Goal: Information Seeking & Learning: Learn about a topic

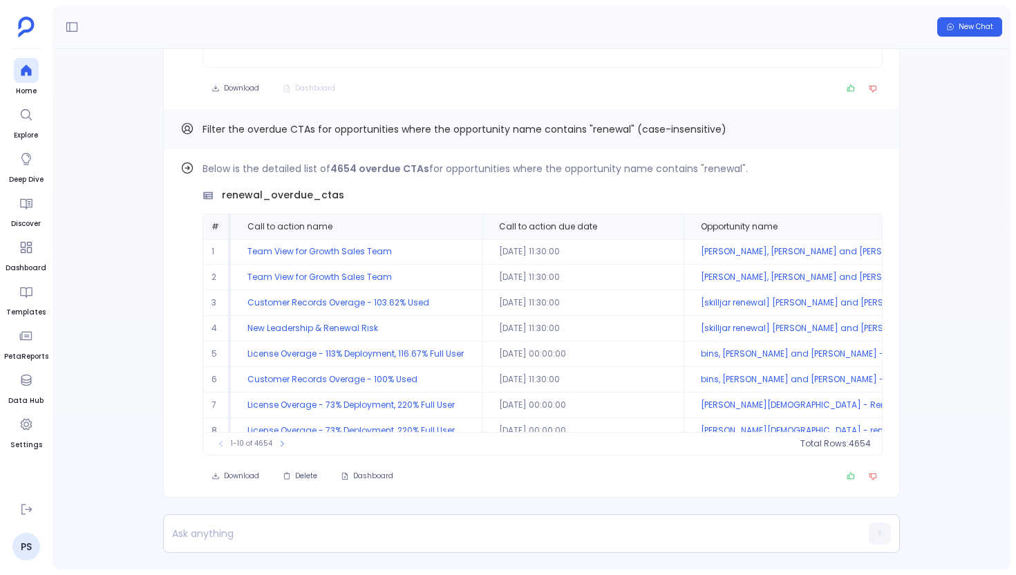
scroll to position [63, 0]
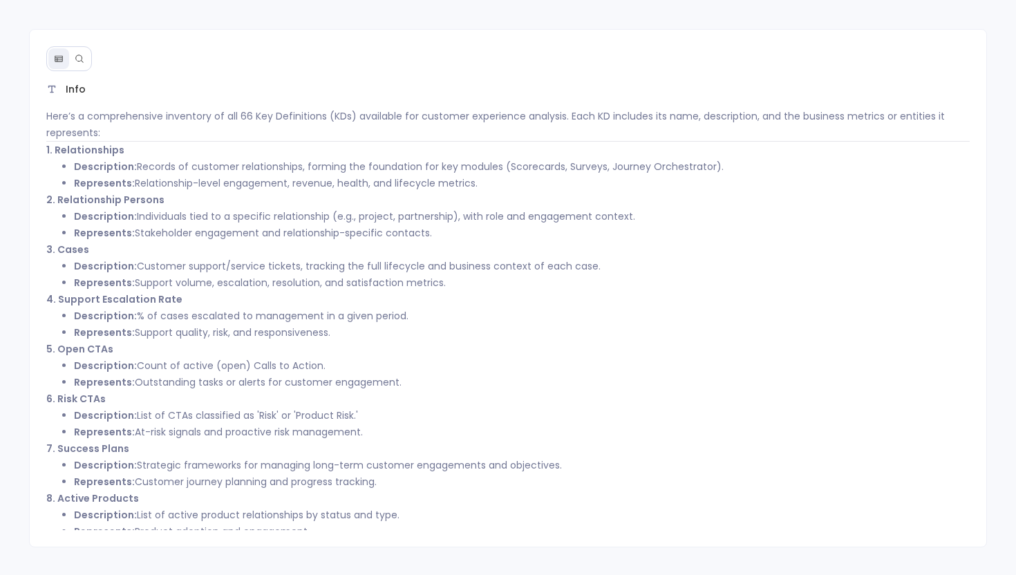
click at [79, 59] on icon at bounding box center [80, 59] width 10 height 10
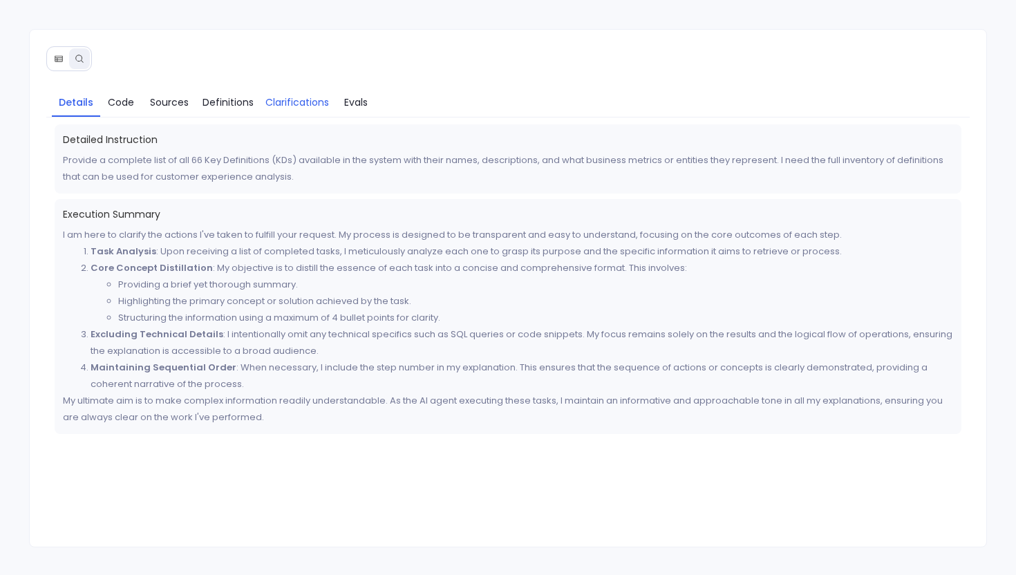
click at [290, 95] on span "Clarifications" at bounding box center [297, 102] width 64 height 15
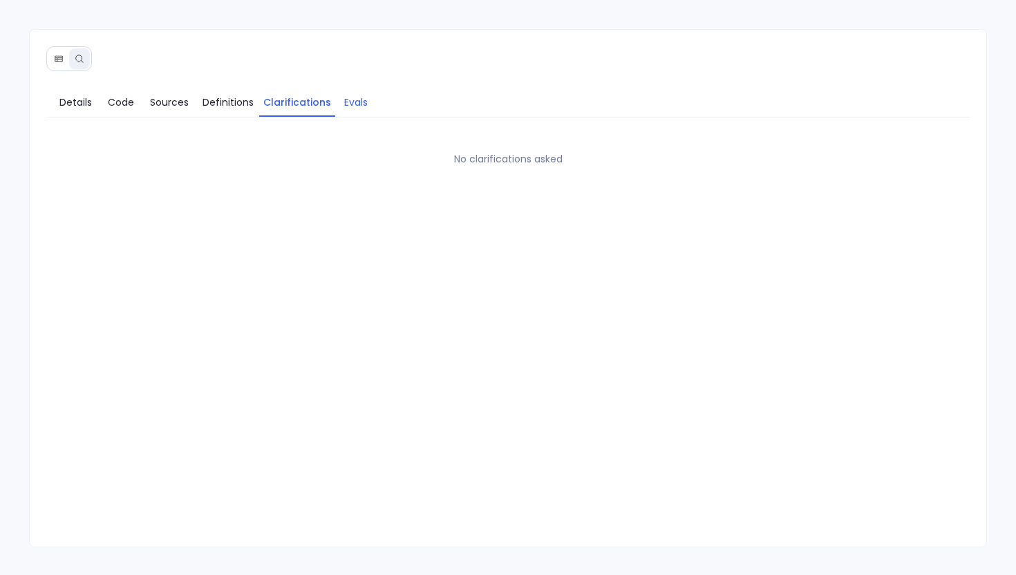
click at [352, 100] on span "Evals" at bounding box center [355, 102] width 23 height 15
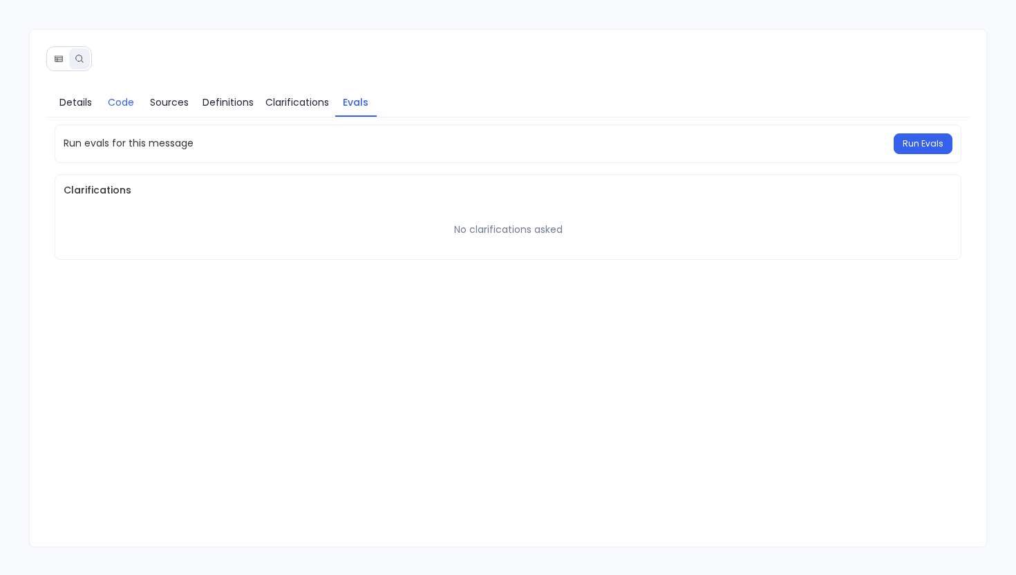
click at [130, 96] on span "Code" at bounding box center [121, 102] width 26 height 15
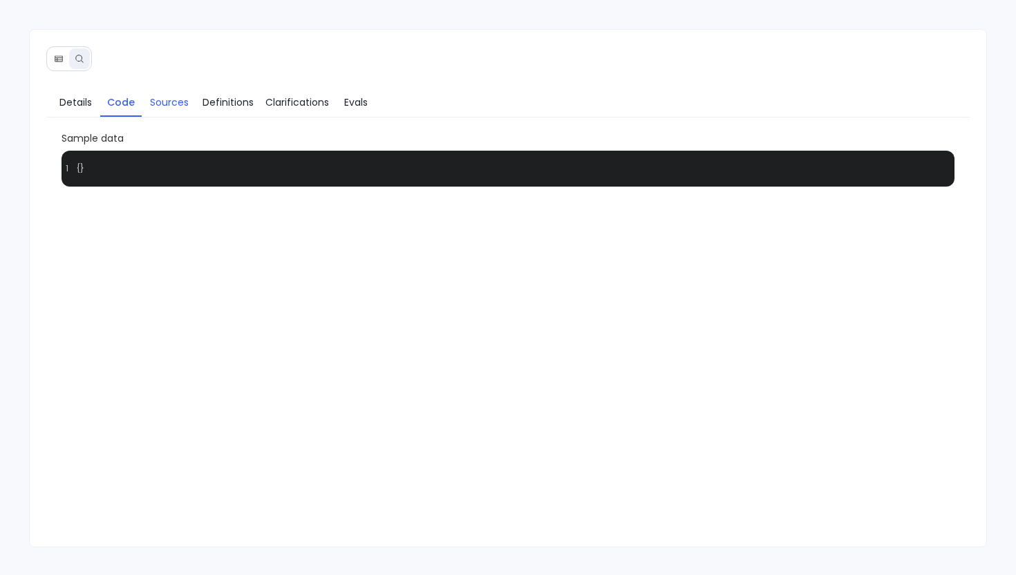
click at [164, 100] on span "Sources" at bounding box center [169, 102] width 39 height 15
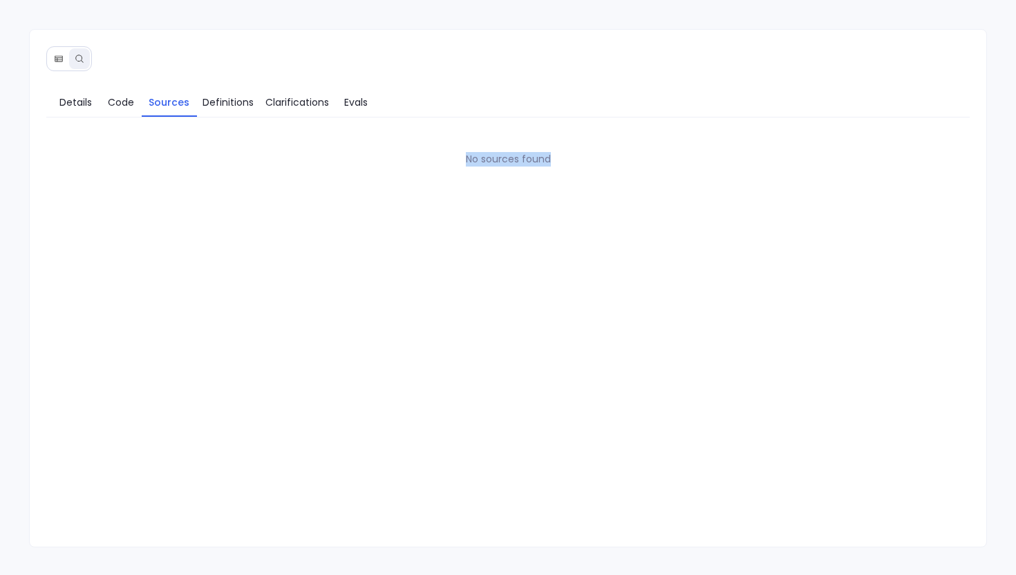
drag, startPoint x: 329, startPoint y: 323, endPoint x: 579, endPoint y: 105, distance: 331.6
click at [579, 105] on div "Details Code Sources Definitions Clarifications Evals No sources found" at bounding box center [508, 306] width 957 height 449
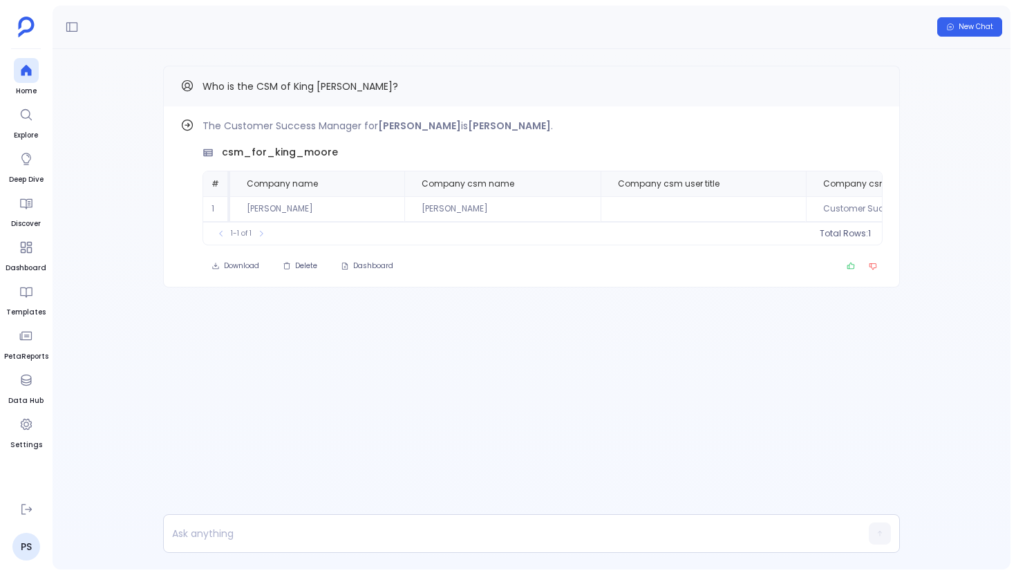
scroll to position [0, 97]
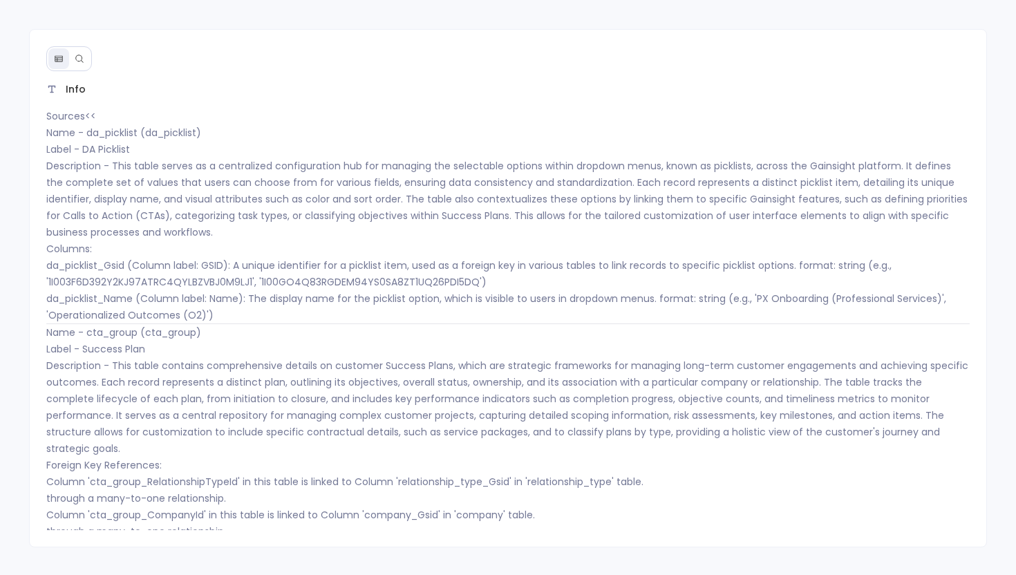
click at [75, 57] on icon at bounding box center [80, 59] width 10 height 10
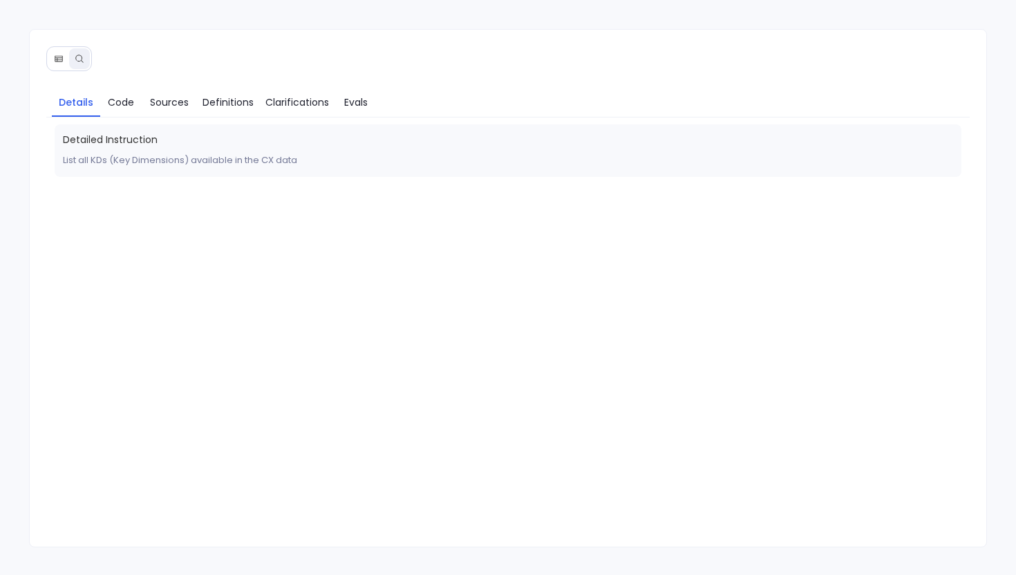
click at [54, 59] on icon at bounding box center [59, 59] width 10 height 10
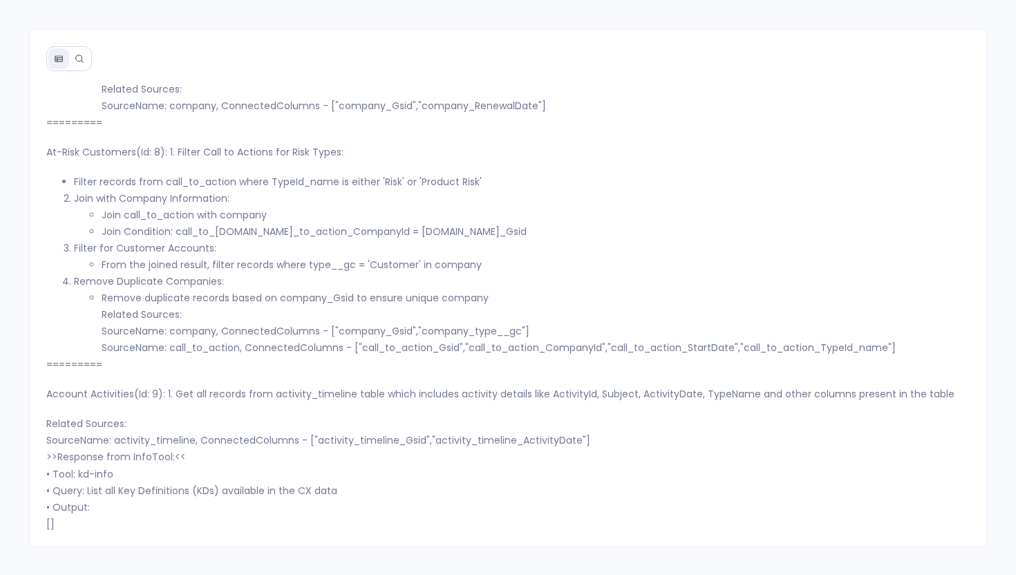
scroll to position [1, 0]
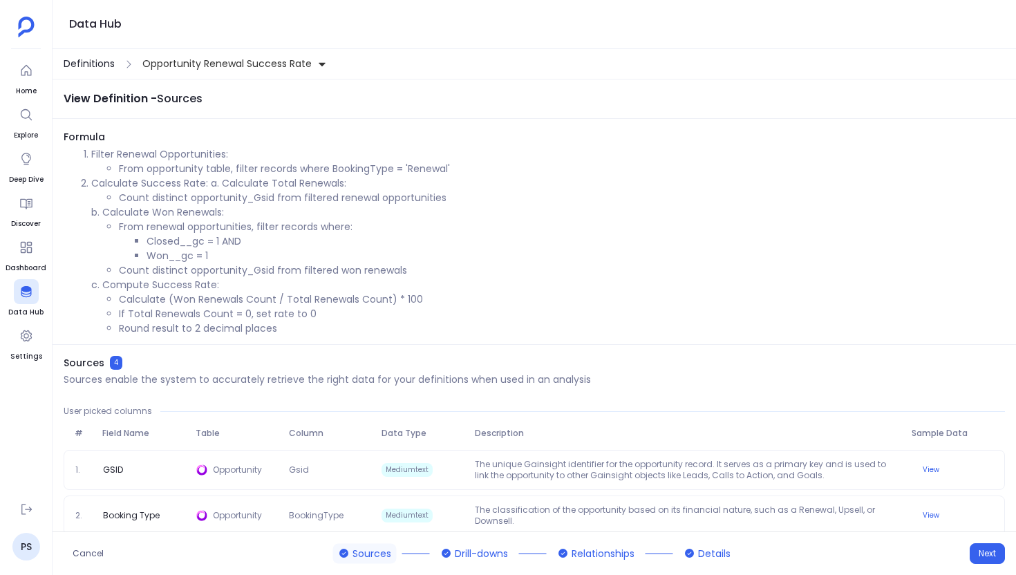
scroll to position [106, 0]
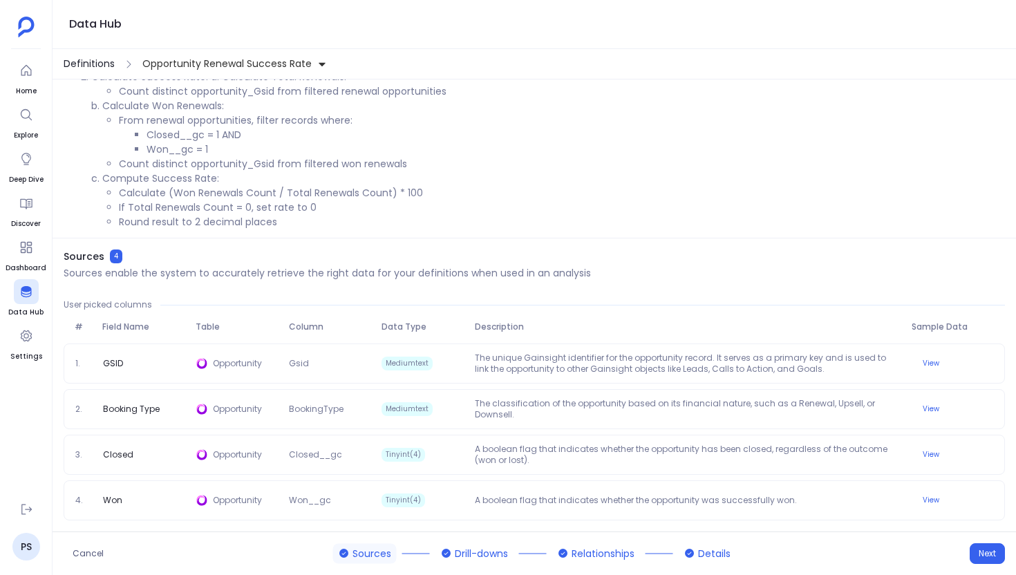
click at [73, 58] on span "Definitions" at bounding box center [89, 64] width 51 height 15
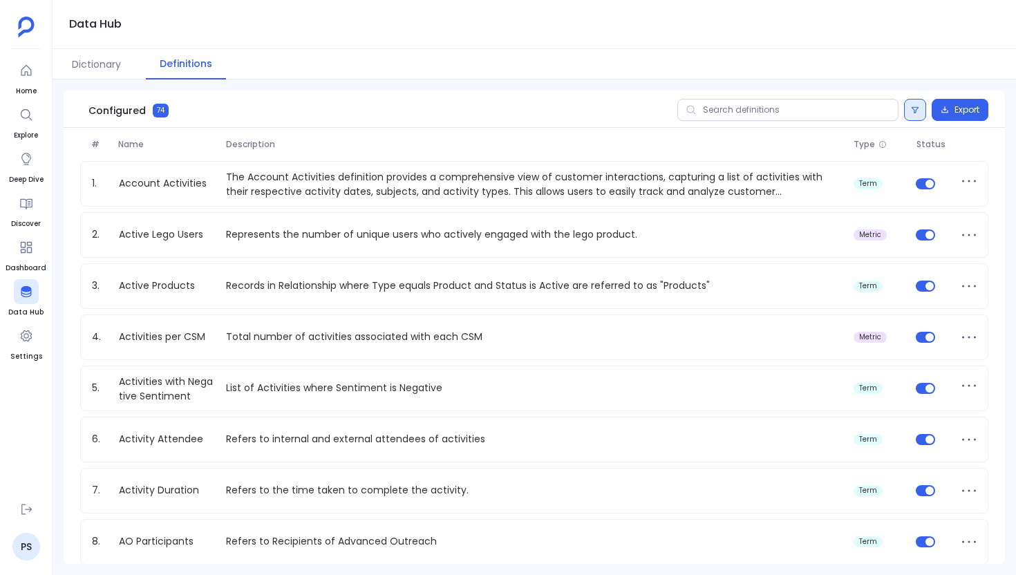
click at [916, 107] on button at bounding box center [915, 110] width 22 height 22
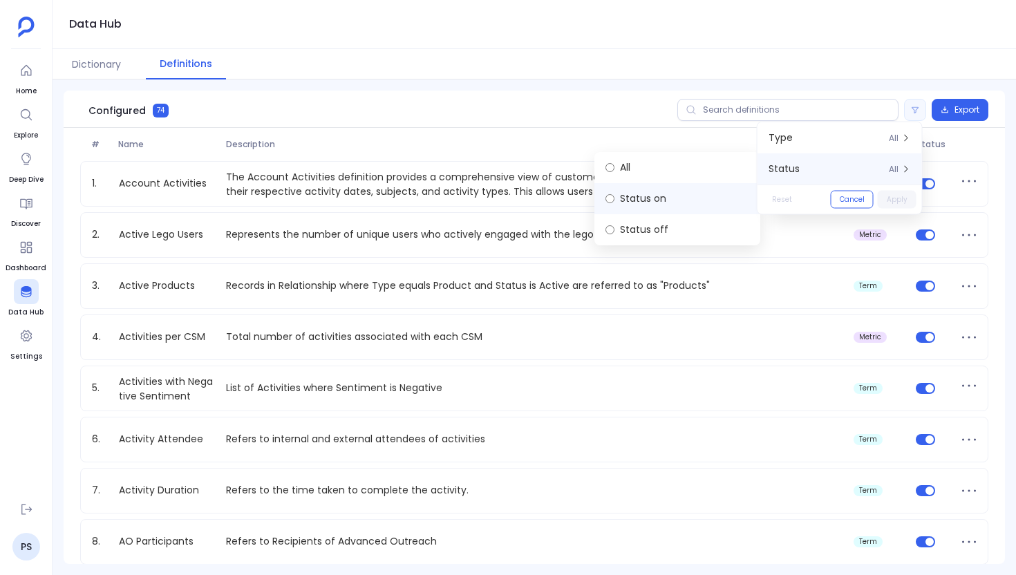
click at [696, 200] on label "Status on" at bounding box center [677, 198] width 166 height 31
click at [906, 201] on button "Apply" at bounding box center [897, 200] width 39 height 18
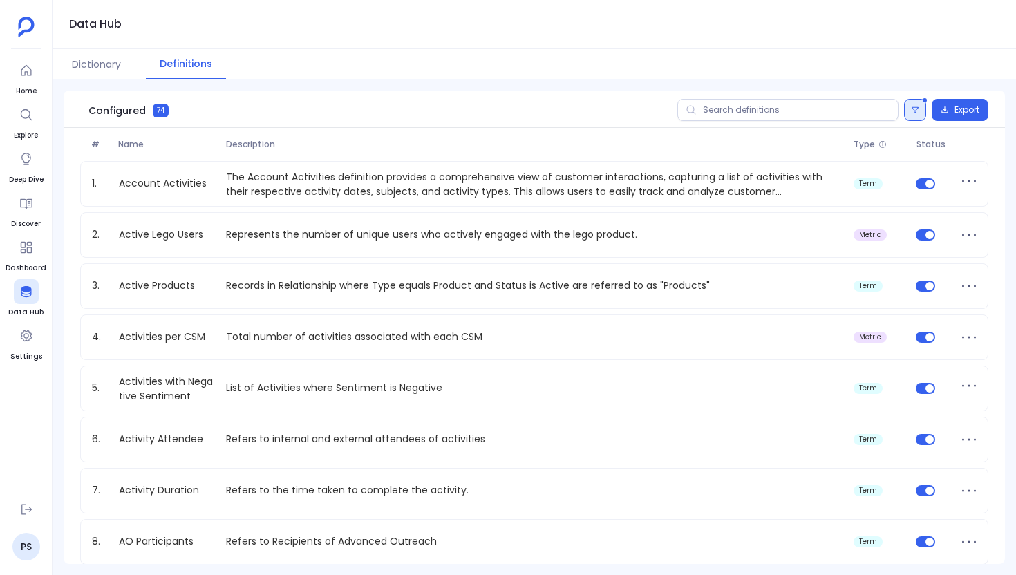
click at [911, 106] on icon at bounding box center [915, 110] width 8 height 8
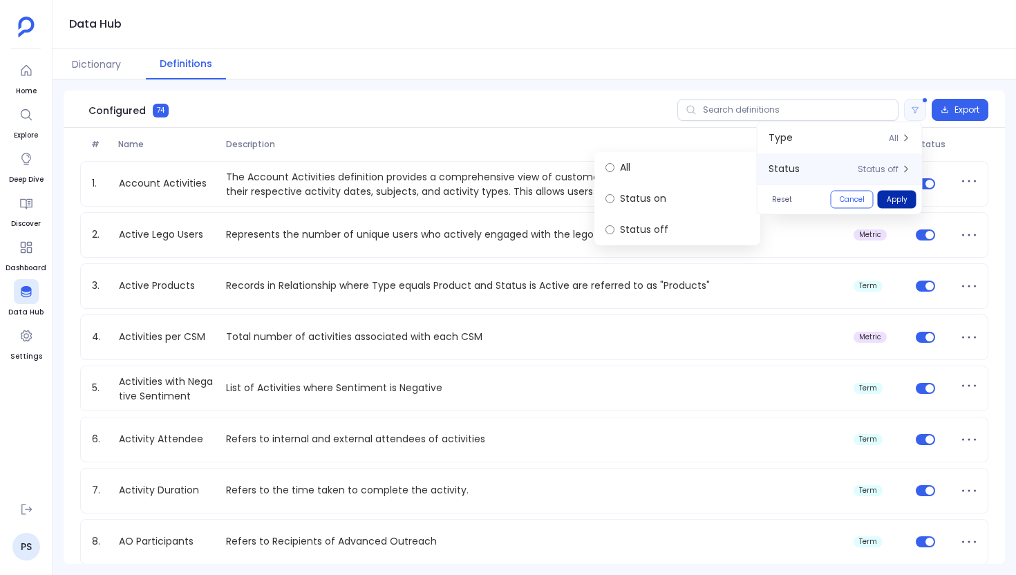
click at [882, 200] on button "Apply" at bounding box center [897, 200] width 39 height 18
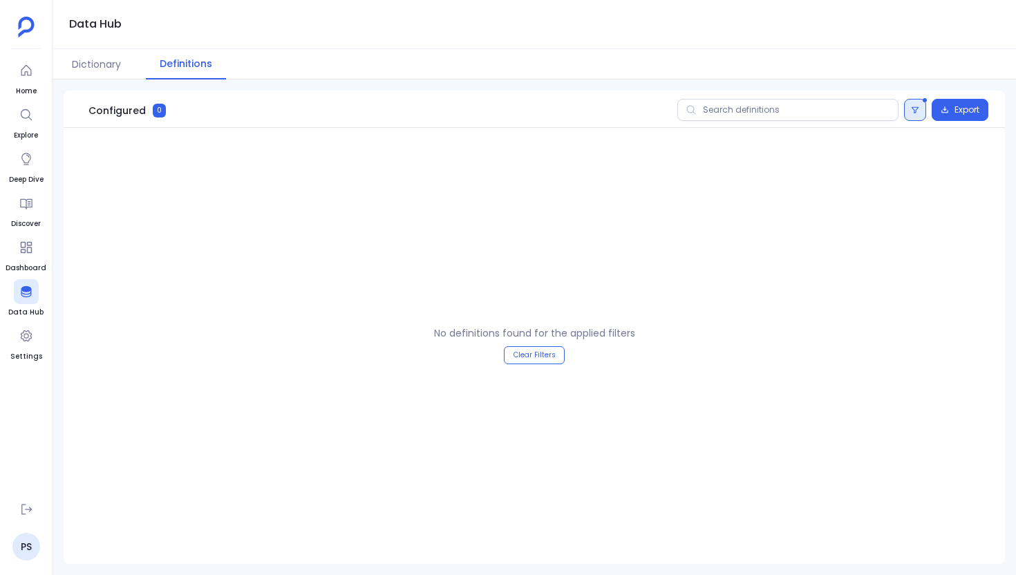
click at [906, 120] on button at bounding box center [915, 110] width 22 height 22
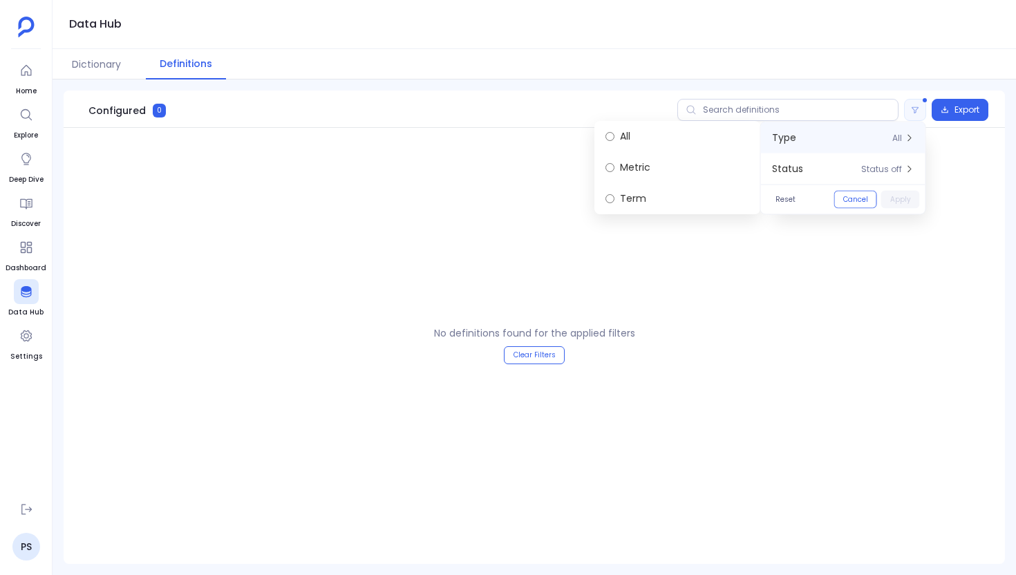
click at [864, 137] on div "Type All" at bounding box center [843, 137] width 164 height 31
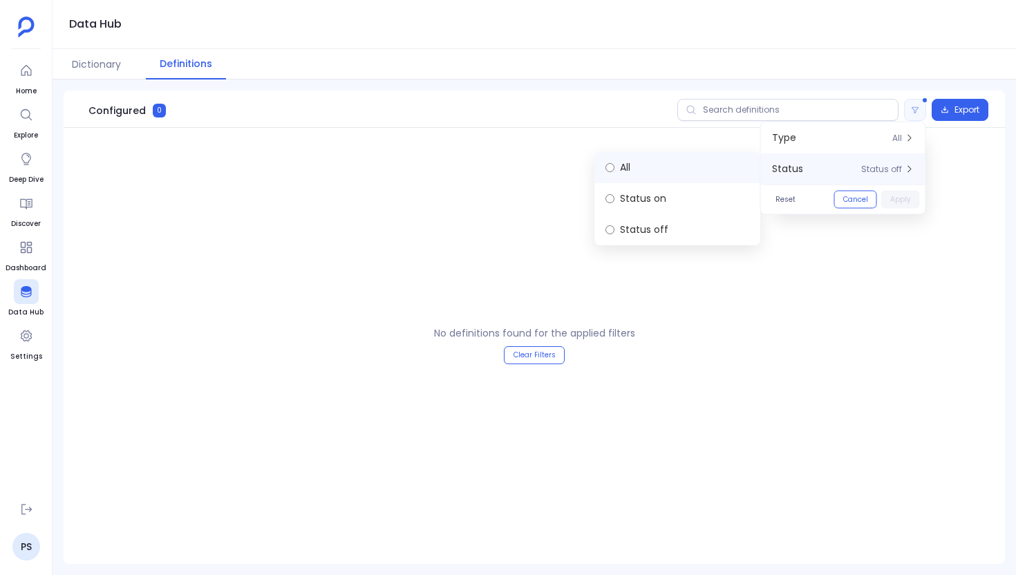
click at [634, 168] on label "All" at bounding box center [677, 167] width 166 height 31
click at [894, 189] on div "Reset Cancel Apply" at bounding box center [843, 200] width 164 height 30
click at [898, 192] on button "Apply" at bounding box center [900, 200] width 39 height 18
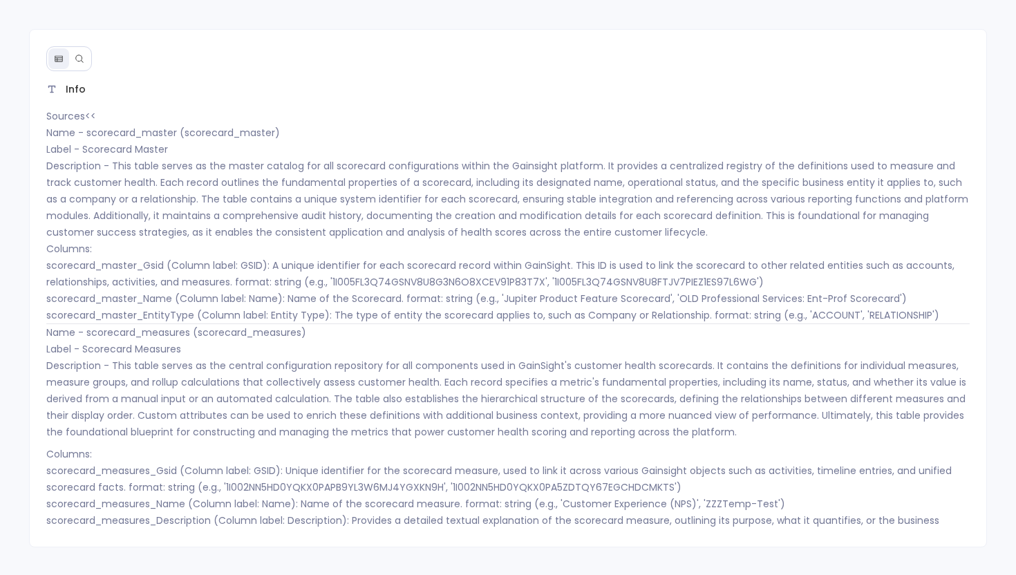
scroll to position [2, 0]
click at [79, 56] on icon at bounding box center [80, 59] width 10 height 10
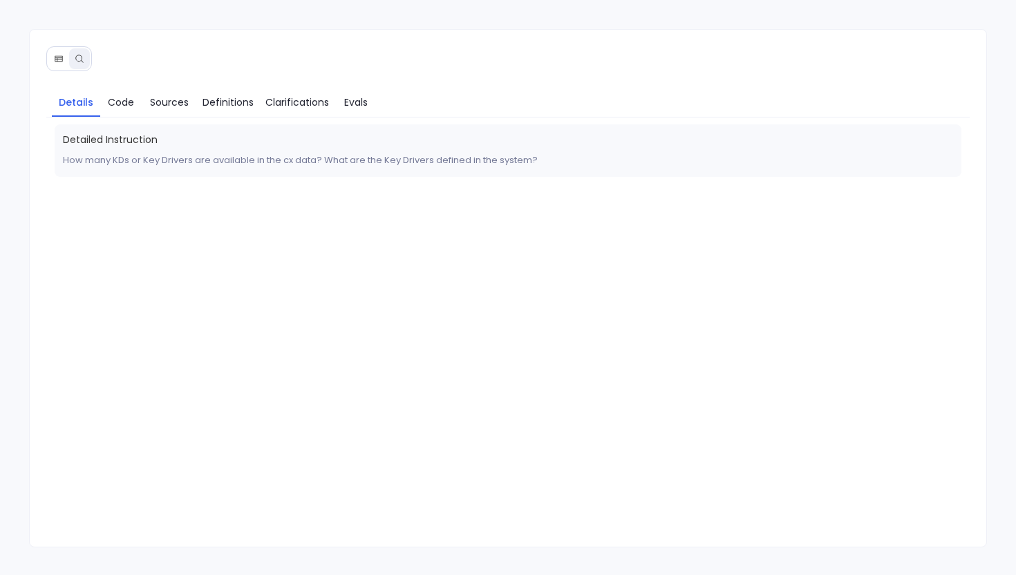
click at [57, 62] on icon at bounding box center [59, 59] width 10 height 10
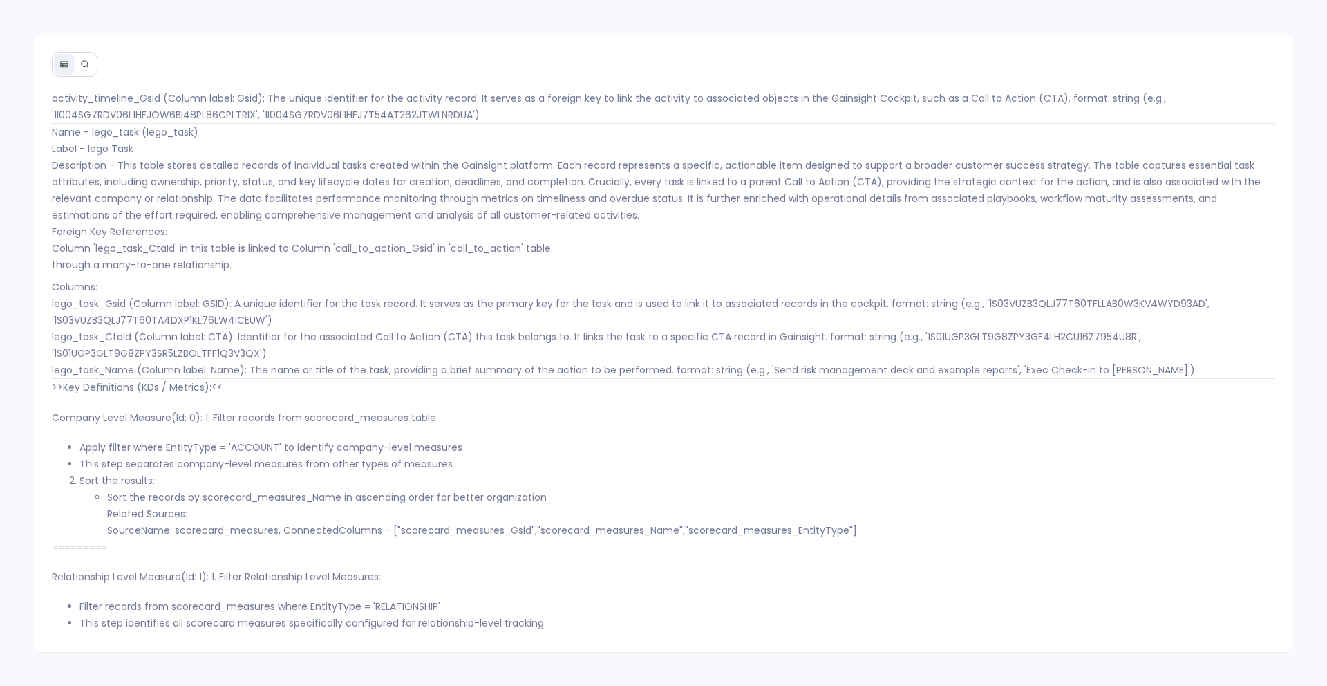
scroll to position [954, 0]
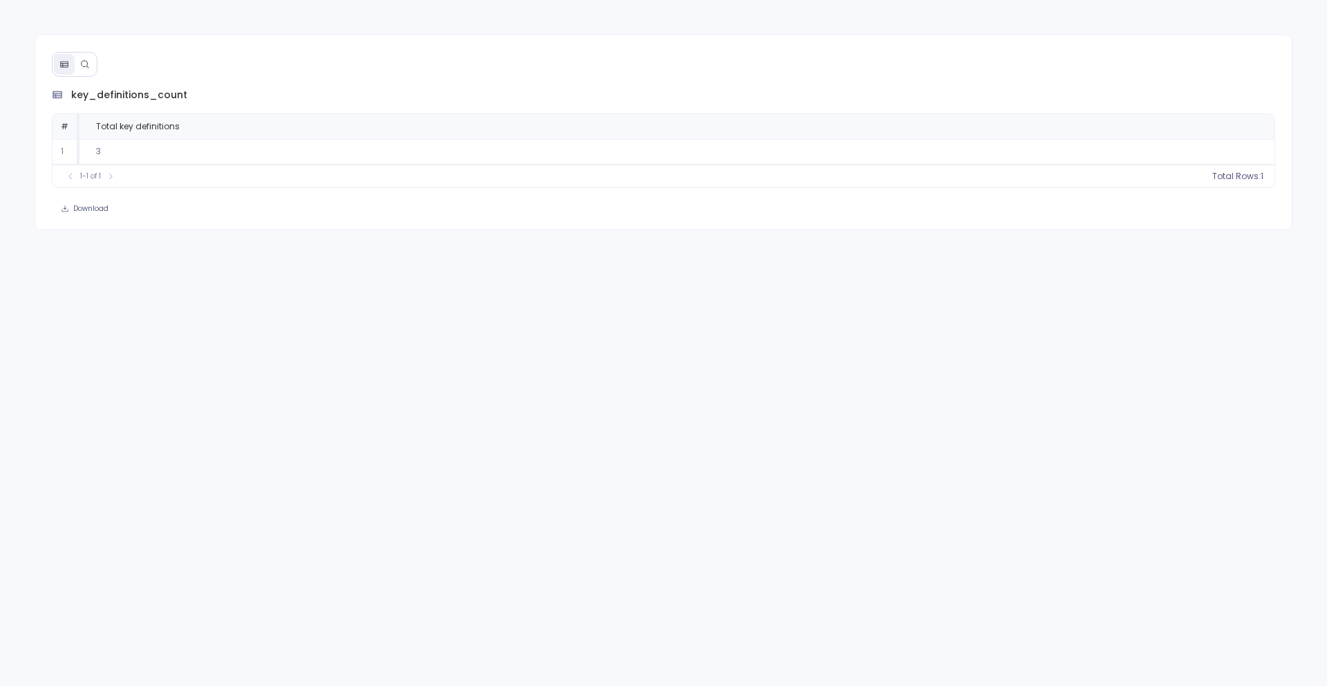
click at [84, 66] on icon at bounding box center [85, 64] width 8 height 8
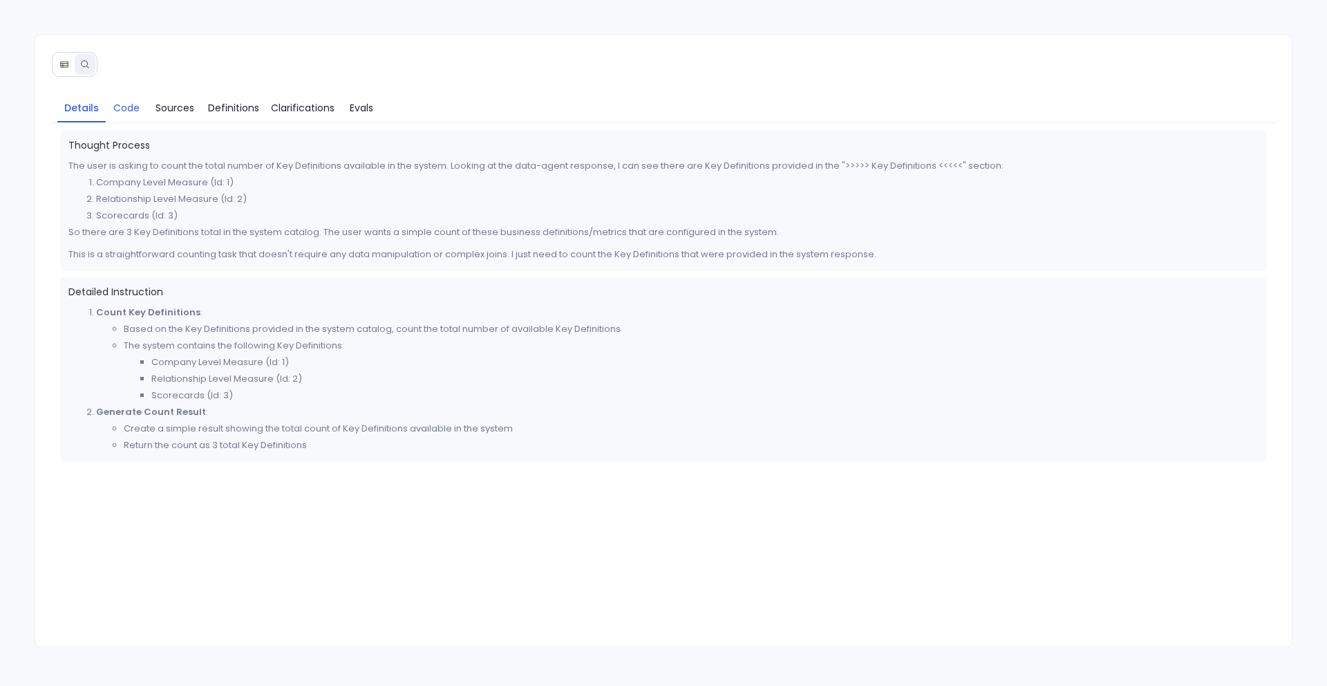
click at [143, 111] on link "Code" at bounding box center [126, 107] width 41 height 29
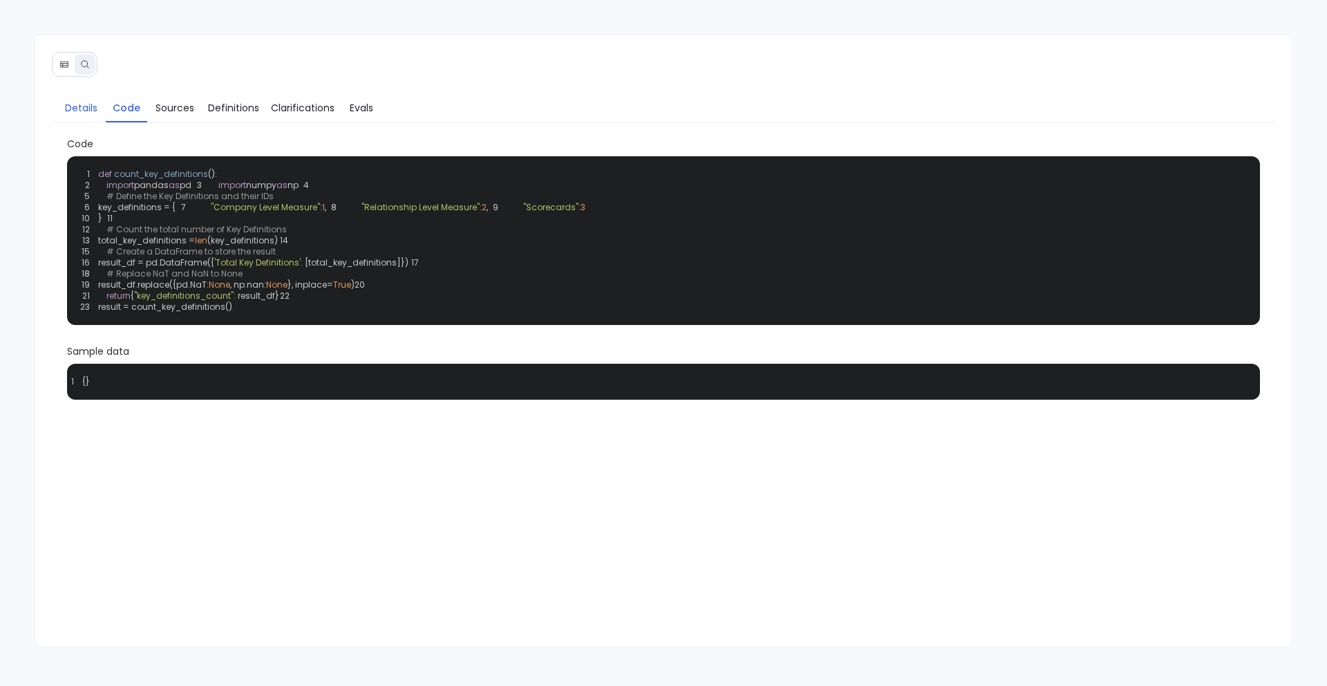
click at [84, 108] on span "Details" at bounding box center [81, 107] width 32 height 15
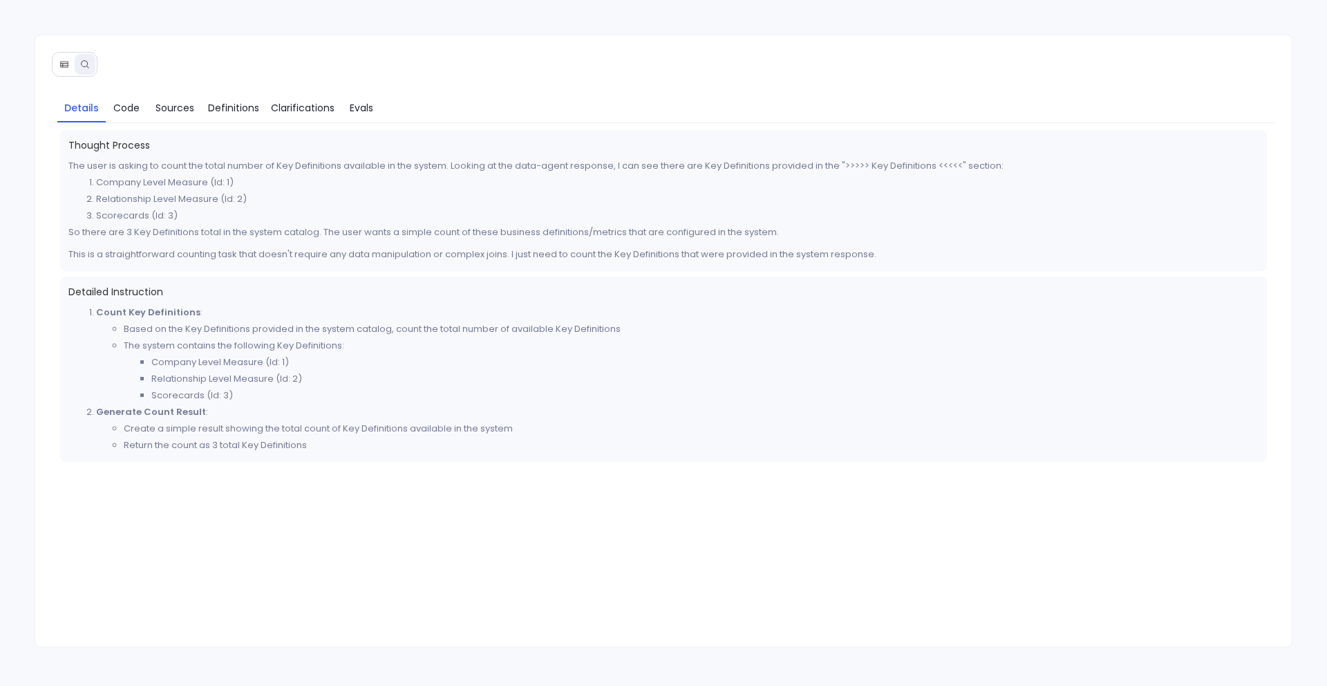
click at [62, 65] on icon at bounding box center [64, 64] width 10 height 10
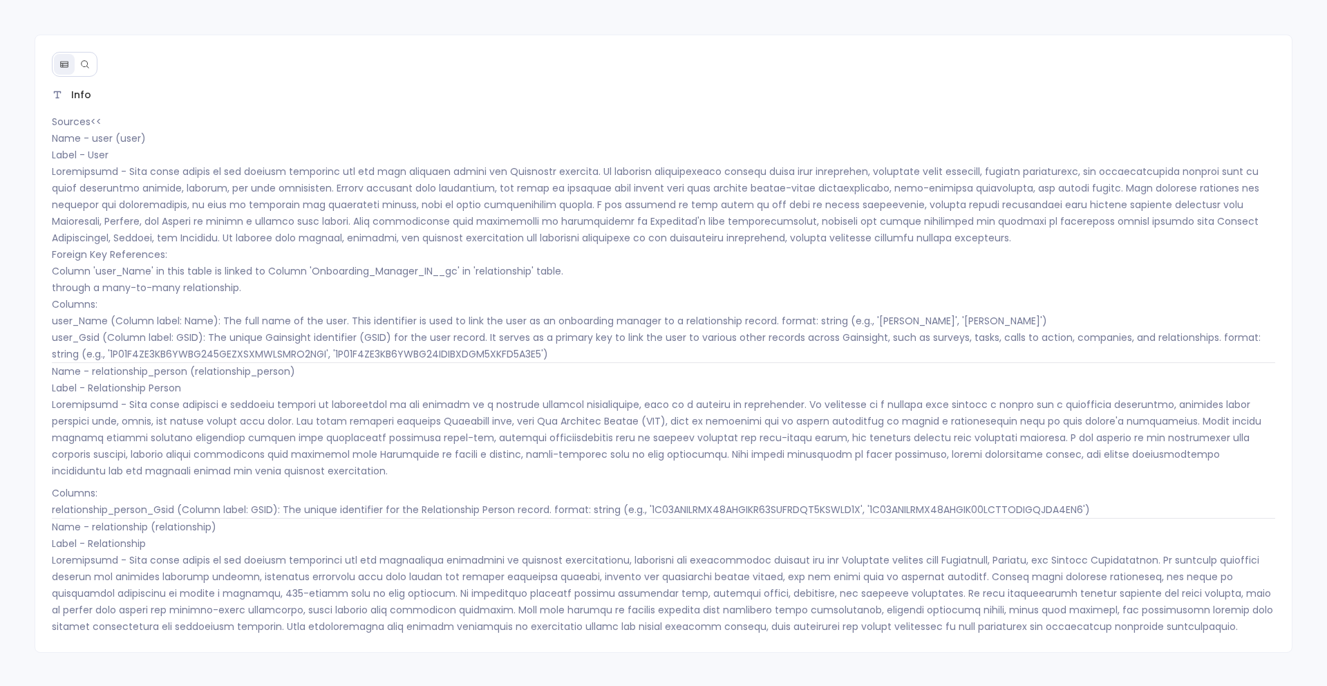
click at [86, 59] on icon at bounding box center [85, 64] width 10 height 10
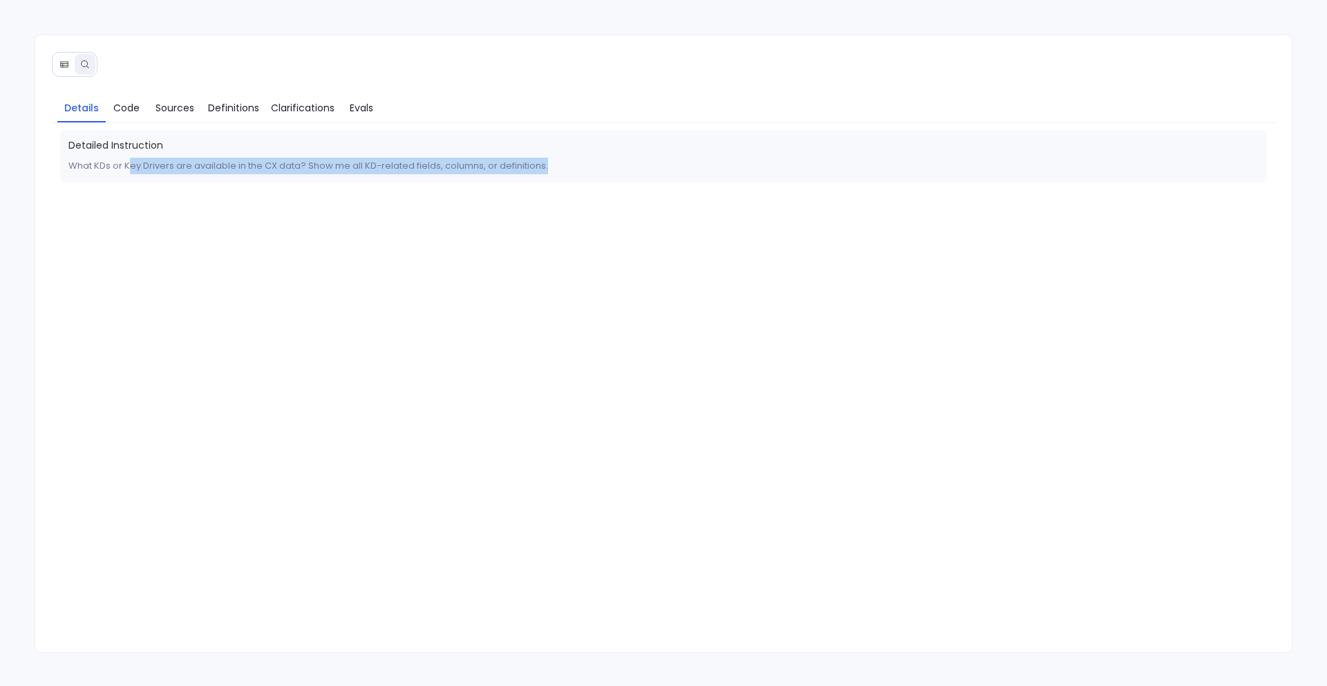
drag, startPoint x: 132, startPoint y: 169, endPoint x: 566, endPoint y: 167, distance: 434.0
click at [566, 167] on p "What KDs or Key Drivers are available in the CX data? Show me all KD-related fi…" at bounding box center [663, 166] width 1191 height 17
click at [119, 115] on link "Code" at bounding box center [126, 107] width 41 height 29
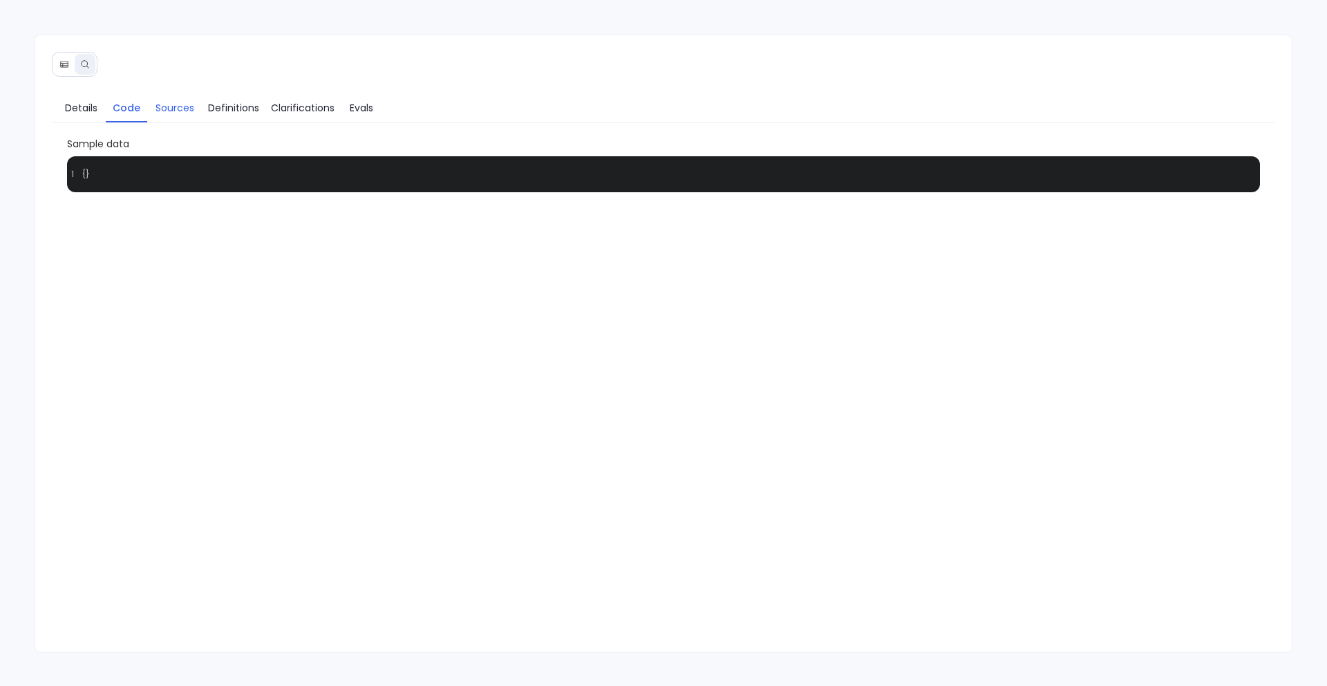
click at [167, 108] on span "Sources" at bounding box center [174, 107] width 39 height 15
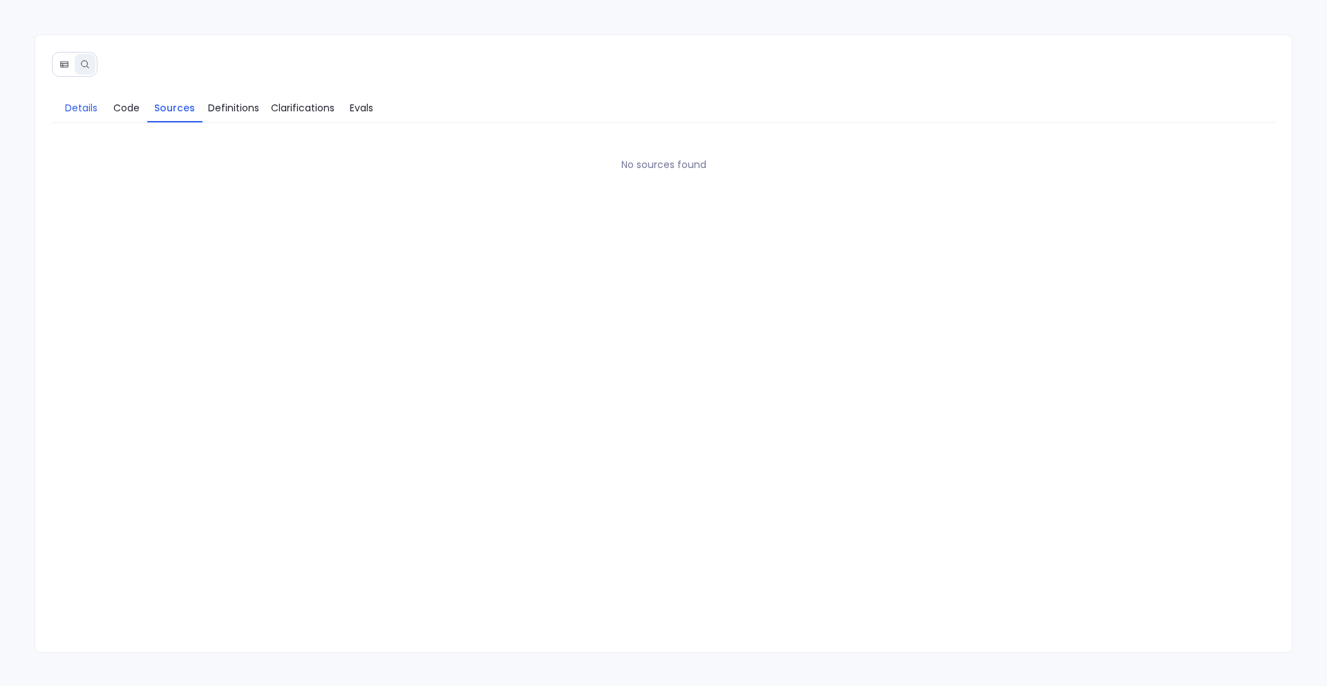
click at [75, 113] on span "Details" at bounding box center [81, 107] width 32 height 15
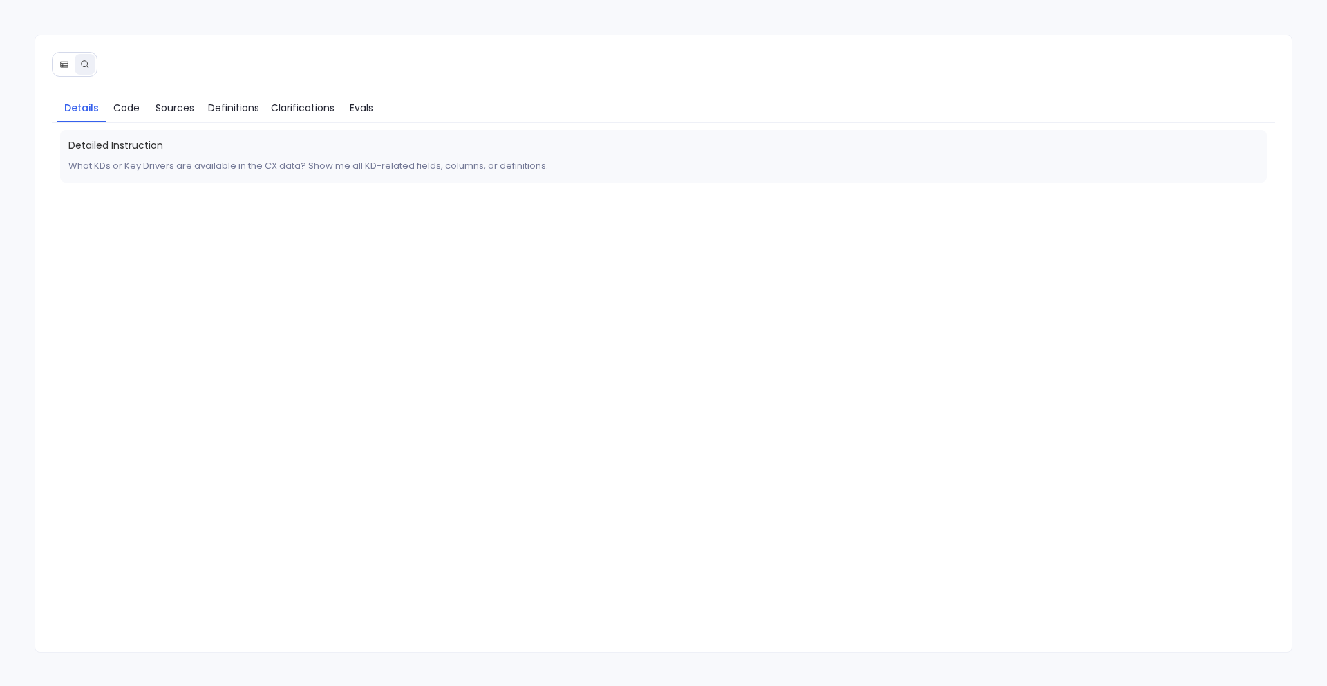
click at [60, 65] on icon at bounding box center [64, 64] width 8 height 6
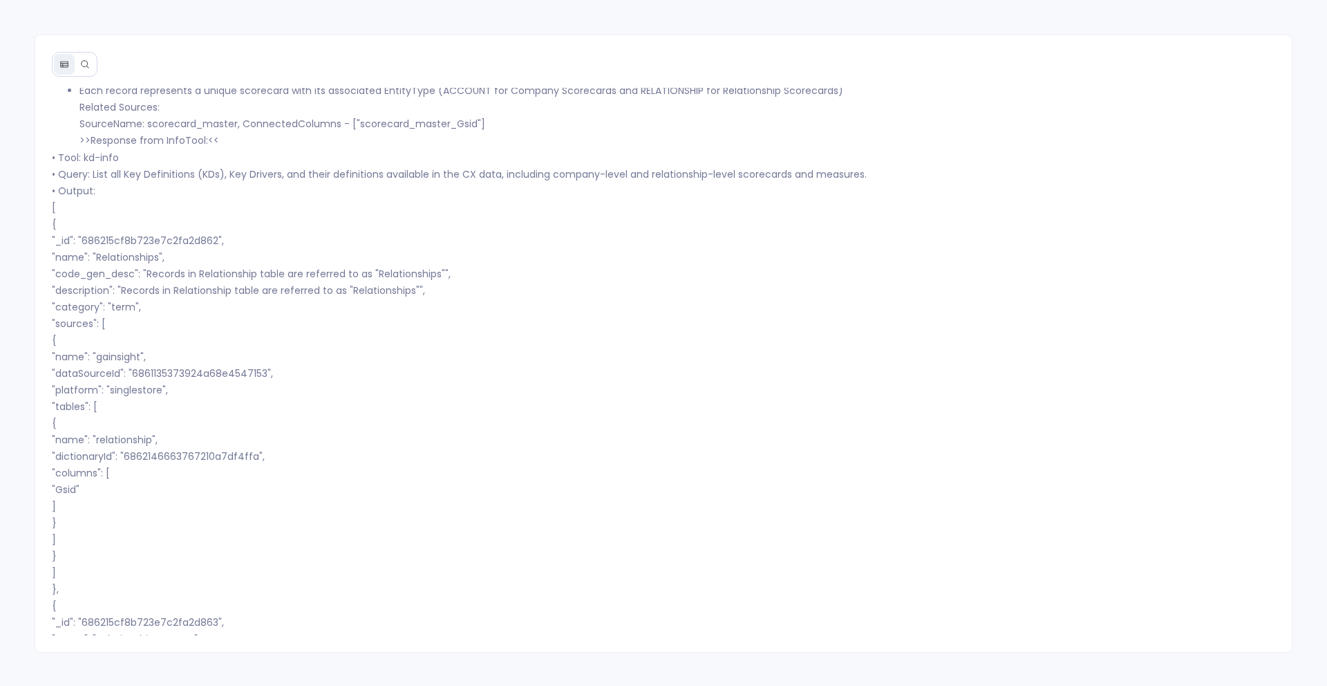
scroll to position [4560, 0]
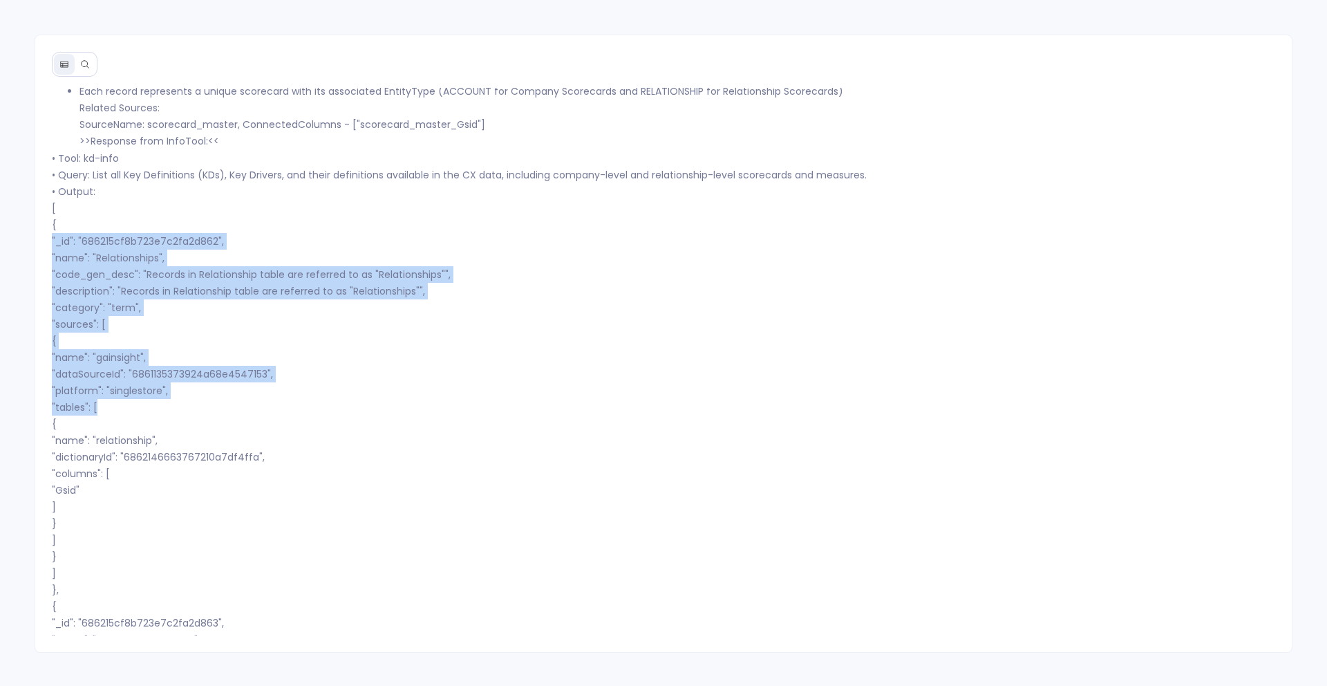
drag, startPoint x: 48, startPoint y: 238, endPoint x: 94, endPoint y: 406, distance: 174.7
click at [94, 406] on div "Info Sources<< Name - user (user) Label - User Foreign Key References: Column '…" at bounding box center [663, 362] width 1257 height 548
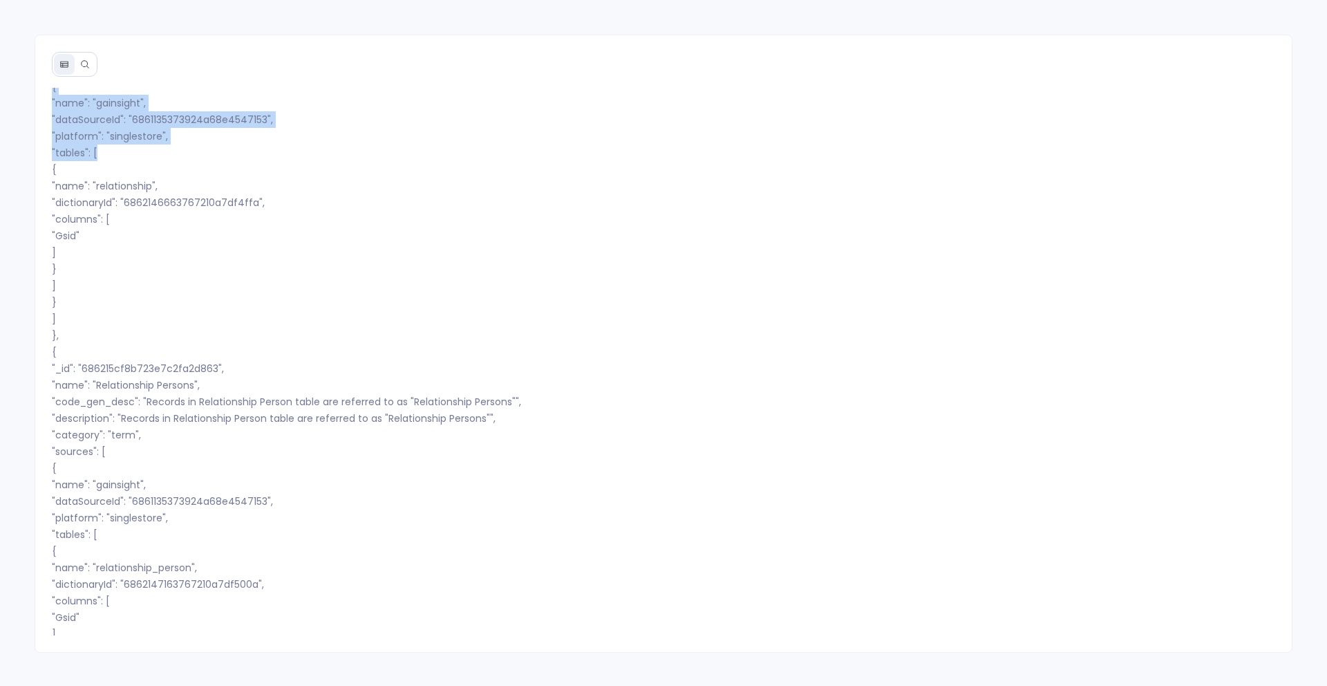
scroll to position [4815, 0]
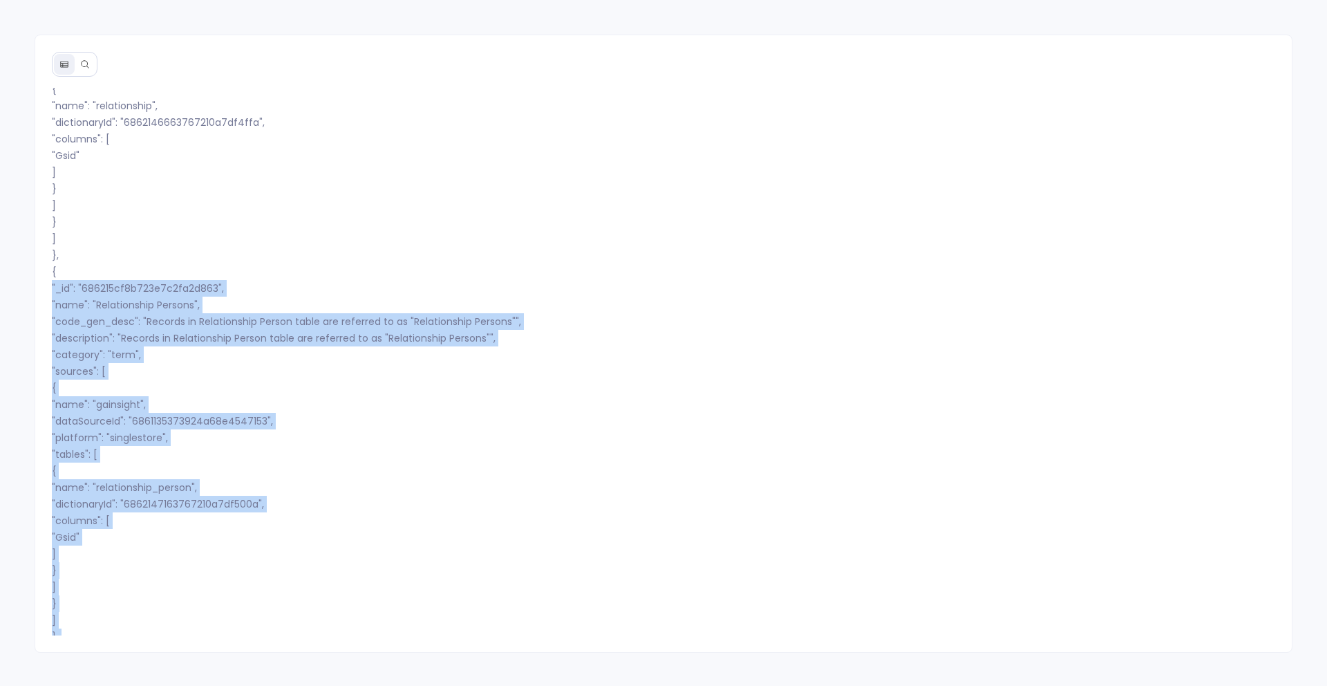
drag, startPoint x: 53, startPoint y: 367, endPoint x: 11, endPoint y: 630, distance: 265.9
click at [11, 630] on div "Info Sources<< Name - user (user) Label - User Foreign Key References: Column '…" at bounding box center [663, 343] width 1327 height 686
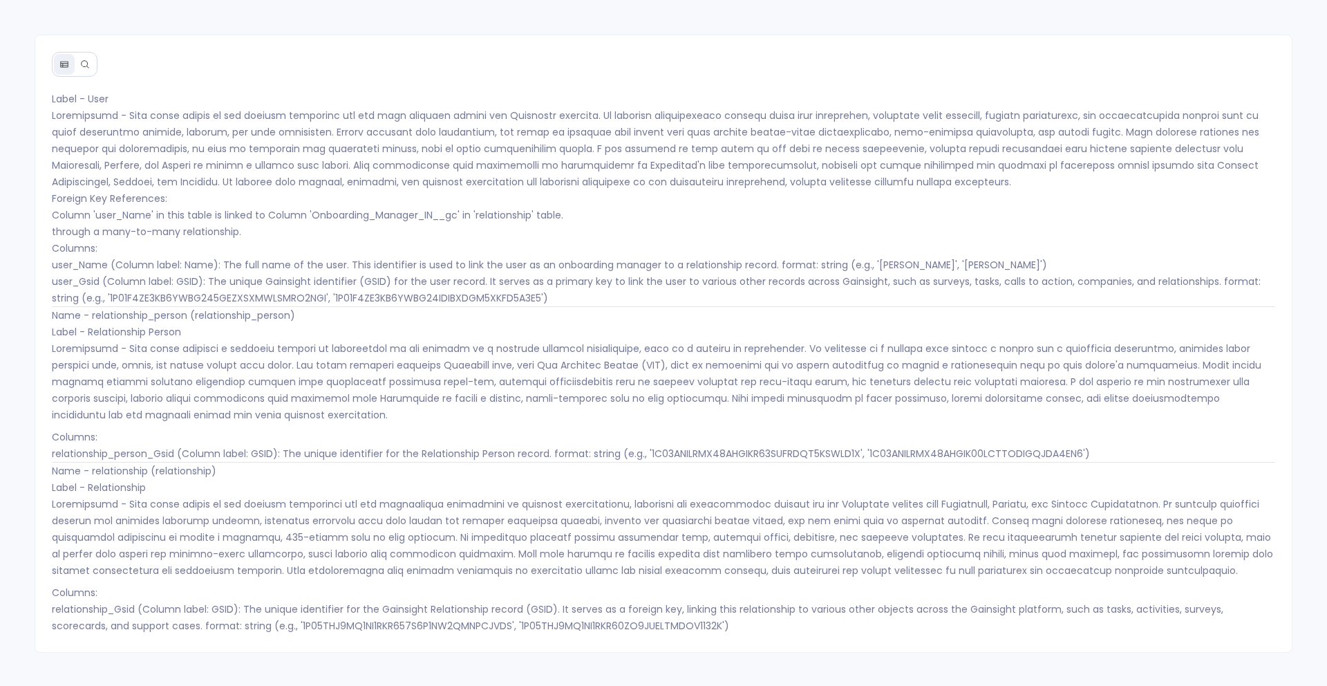
scroll to position [0, 0]
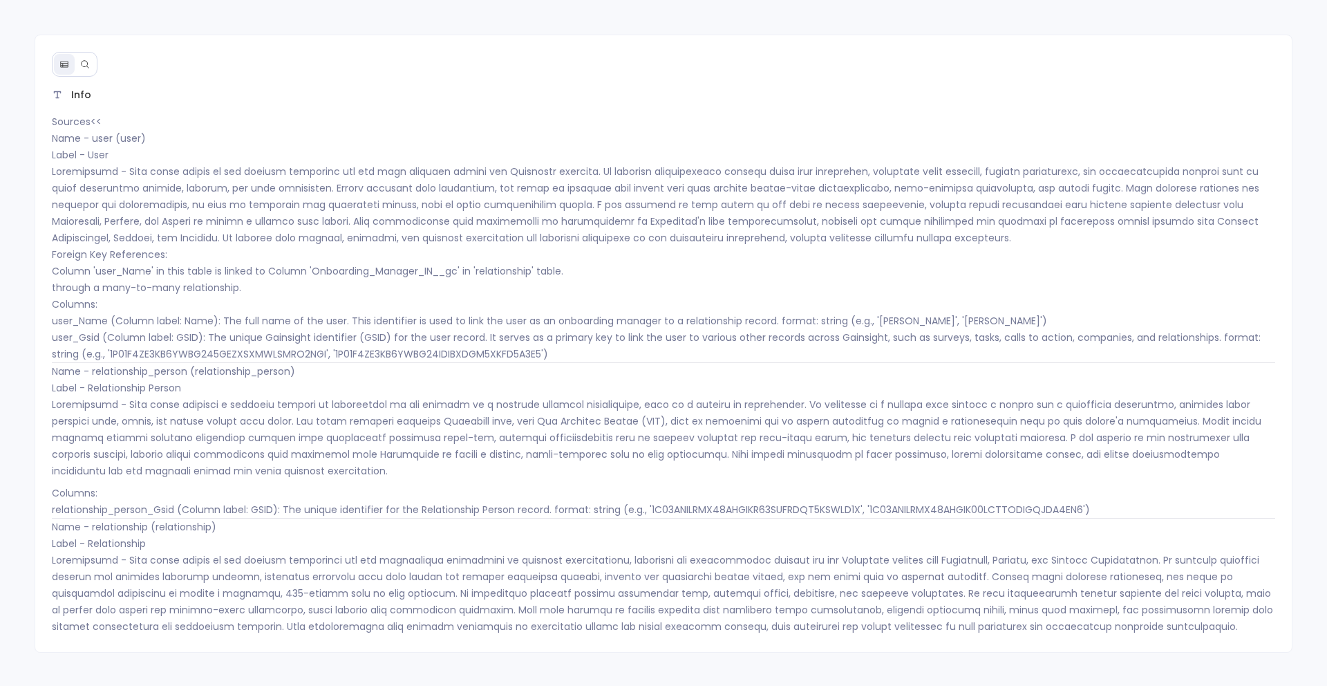
click at [107, 142] on p "Sources<< Name - user (user) Label - User Foreign Key References: Column 'user_…" at bounding box center [664, 204] width 1224 height 182
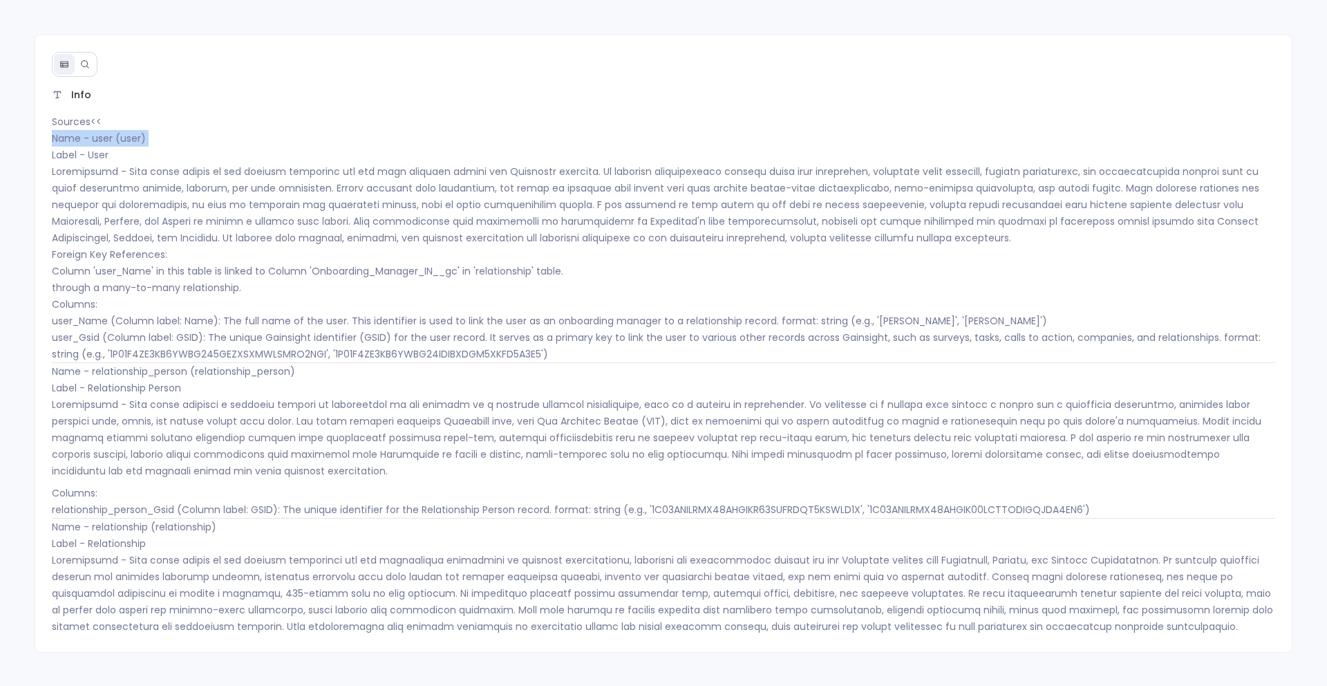
click at [96, 132] on p "Sources<< Name - user (user) Label - User Foreign Key References: Column 'user_…" at bounding box center [664, 204] width 1224 height 182
click at [90, 158] on p "Sources<< Name - user (user) Label - User Foreign Key References: Column 'user_…" at bounding box center [664, 204] width 1224 height 182
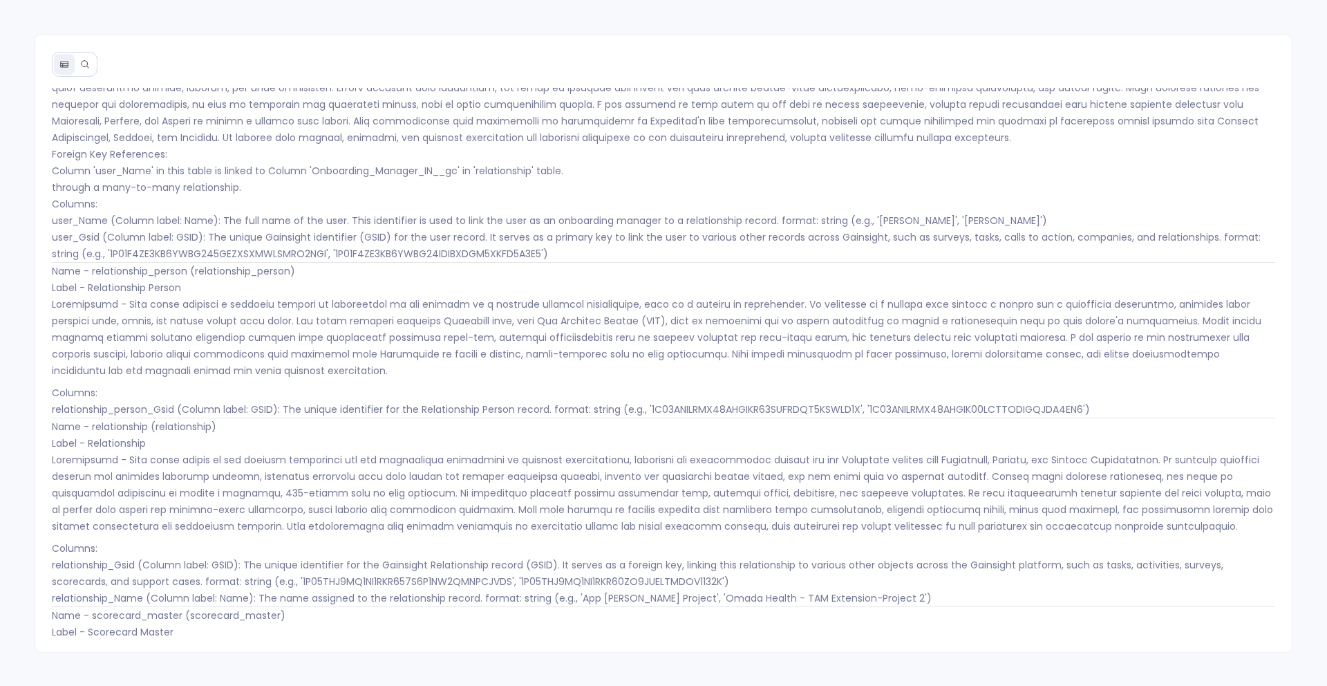
scroll to position [103, 0]
drag, startPoint x: 93, startPoint y: 269, endPoint x: 189, endPoint y: 270, distance: 95.4
click at [189, 270] on p "Name - relationship_person (relationship_person) Label - Relationship Person" at bounding box center [664, 318] width 1224 height 116
click at [97, 269] on p "Name - relationship_person (relationship_person) Label - Relationship Person" at bounding box center [664, 318] width 1224 height 116
click at [113, 262] on p "Name - relationship_person (relationship_person) Label - Relationship Person" at bounding box center [664, 318] width 1224 height 116
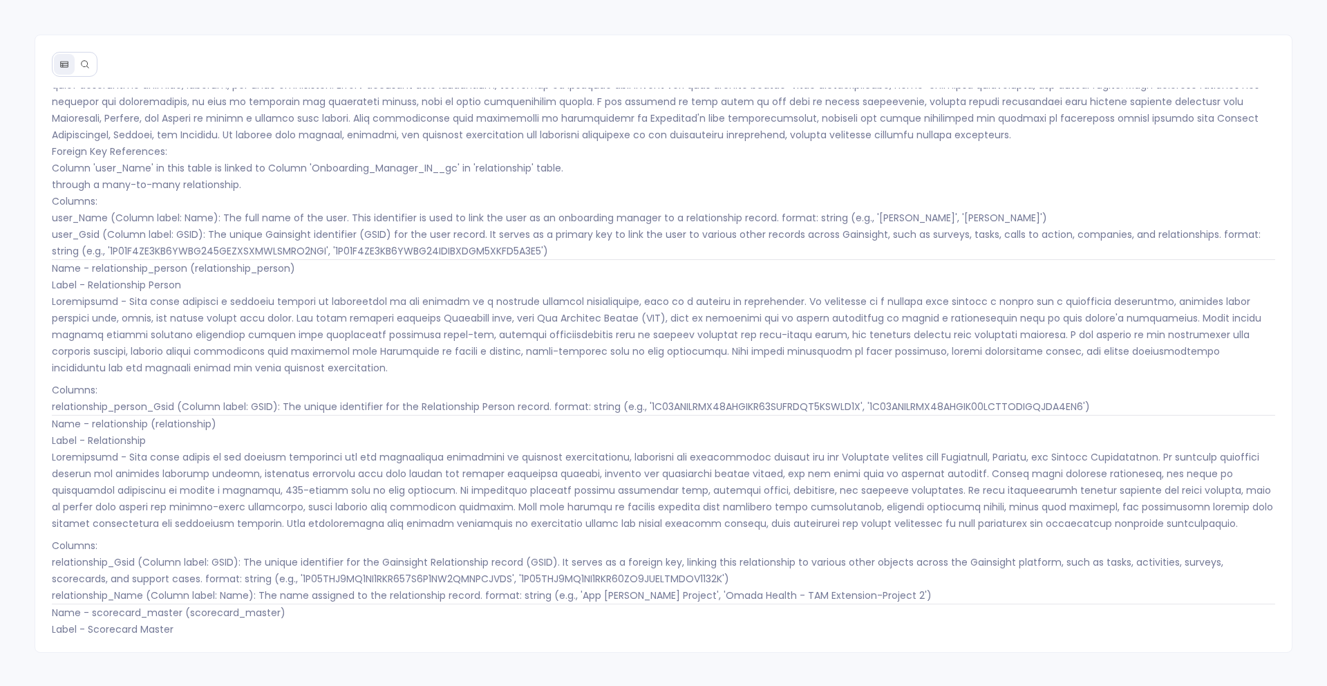
click at [113, 262] on p "Name - relationship_person (relationship_person) Label - Relationship Person" at bounding box center [664, 318] width 1224 height 116
copy p "relationship_person"
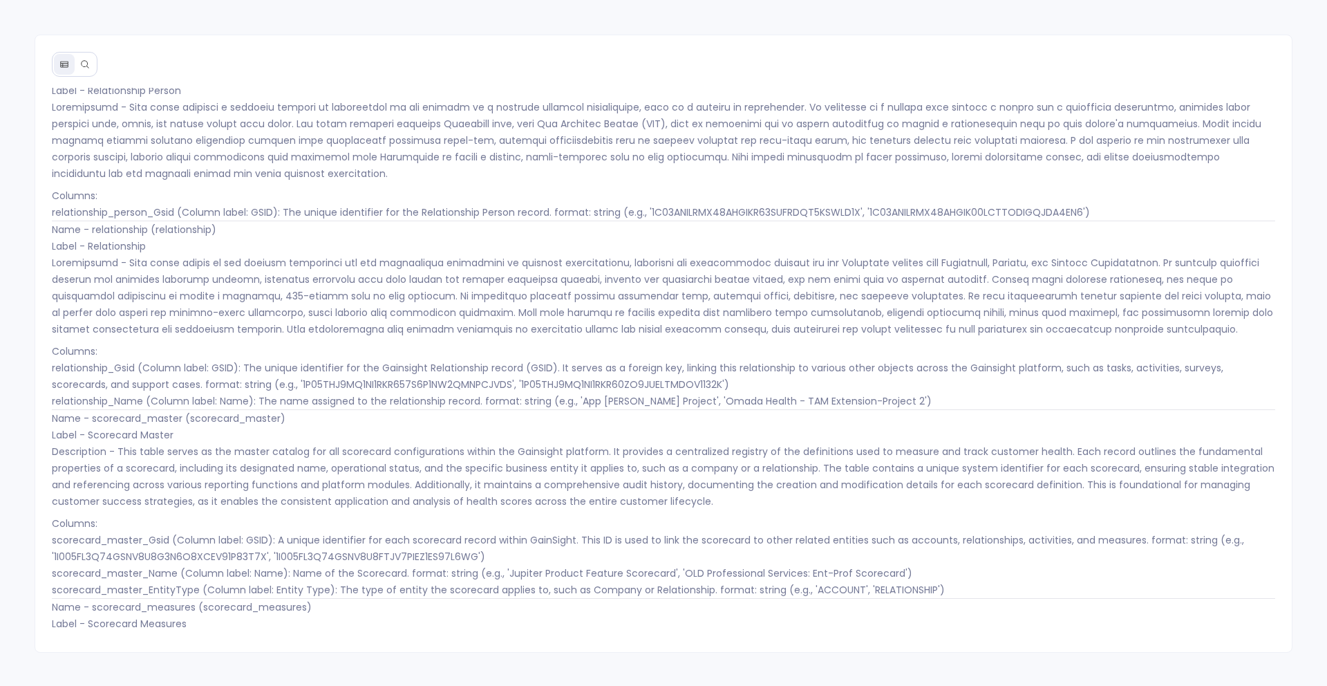
scroll to position [350, 0]
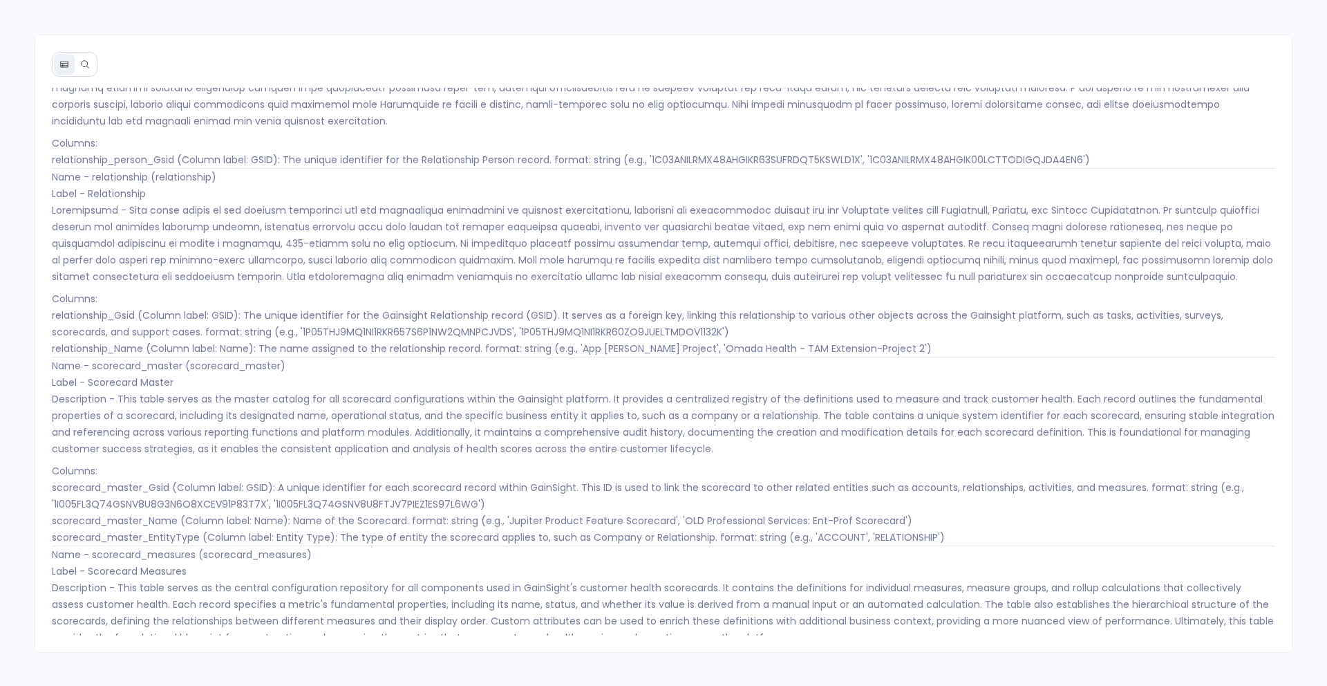
click at [143, 369] on p "Name - scorecard_master (scorecard_master) Label - Scorecard Master Description…" at bounding box center [664, 407] width 1224 height 100
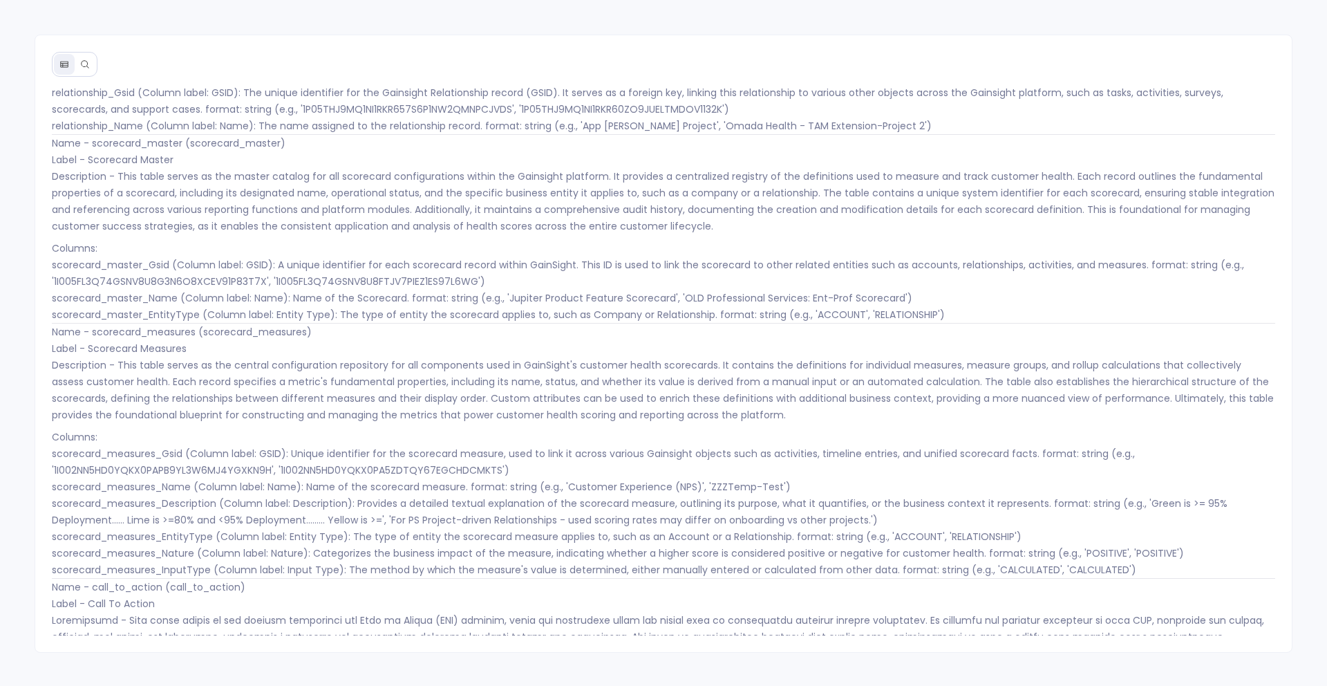
scroll to position [755, 0]
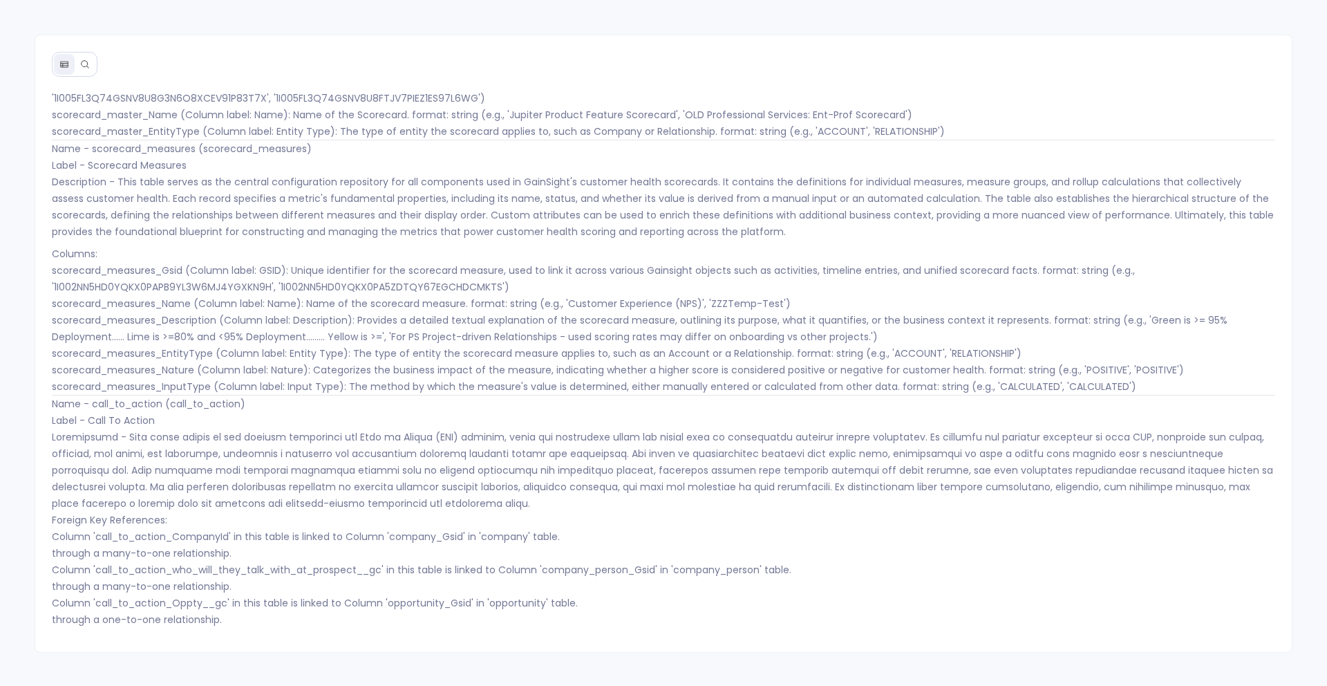
click at [140, 406] on p "Name - call_to_action (call_to_action) Label - Call To Action Foreign Key Refer…" at bounding box center [664, 511] width 1224 height 232
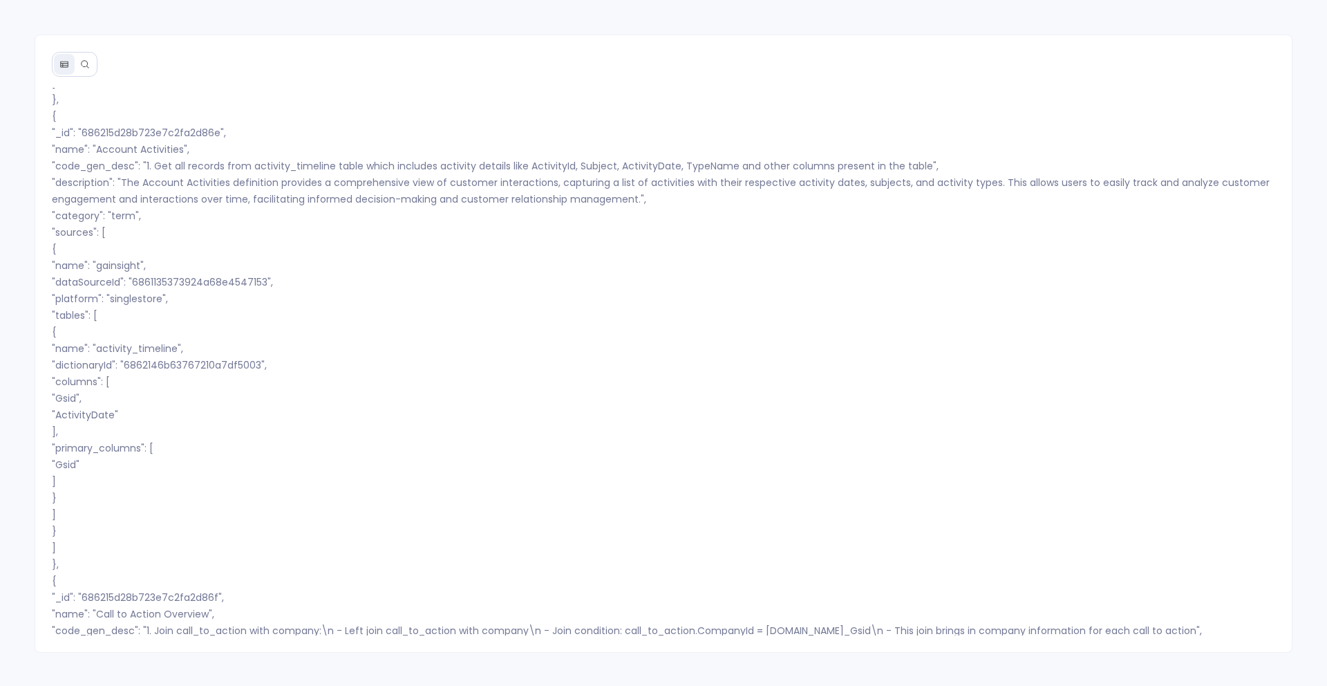
scroll to position [9262, 0]
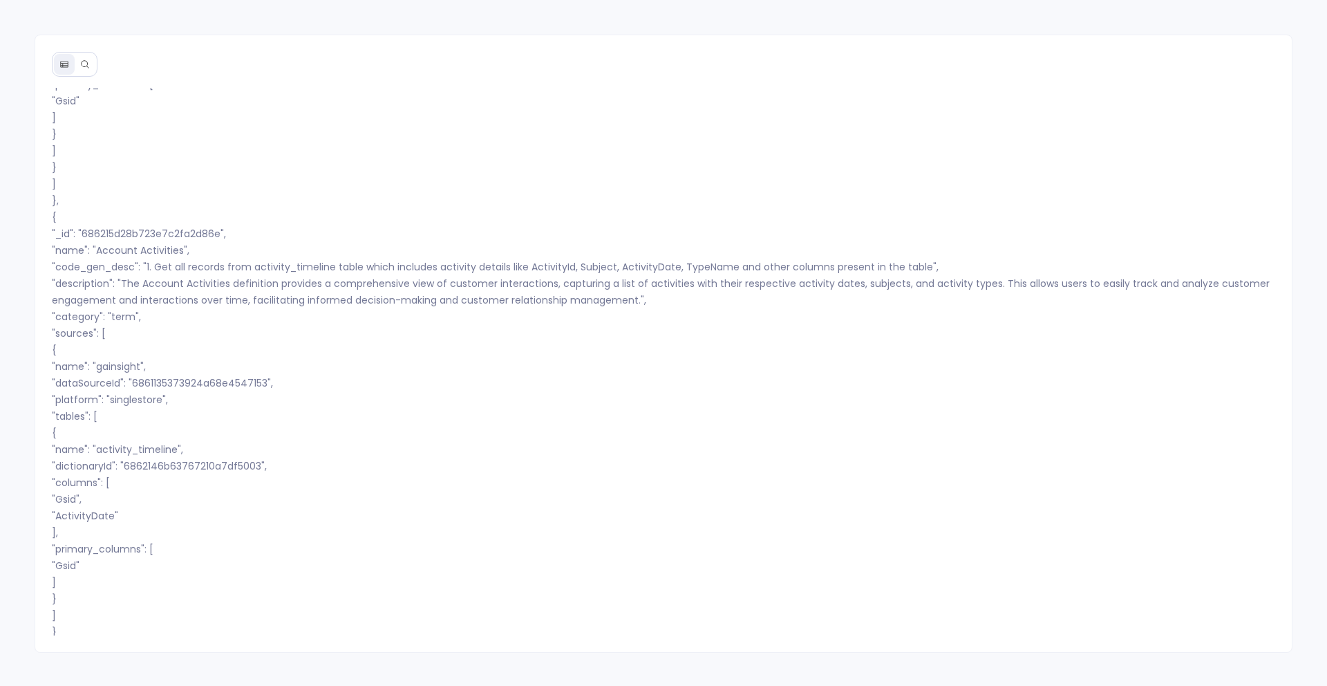
click at [82, 84] on div "Info Sources<< Name - user (user) Label - User Foreign Key References: Column '…" at bounding box center [664, 344] width 1258 height 619
click at [87, 55] on button at bounding box center [85, 64] width 21 height 21
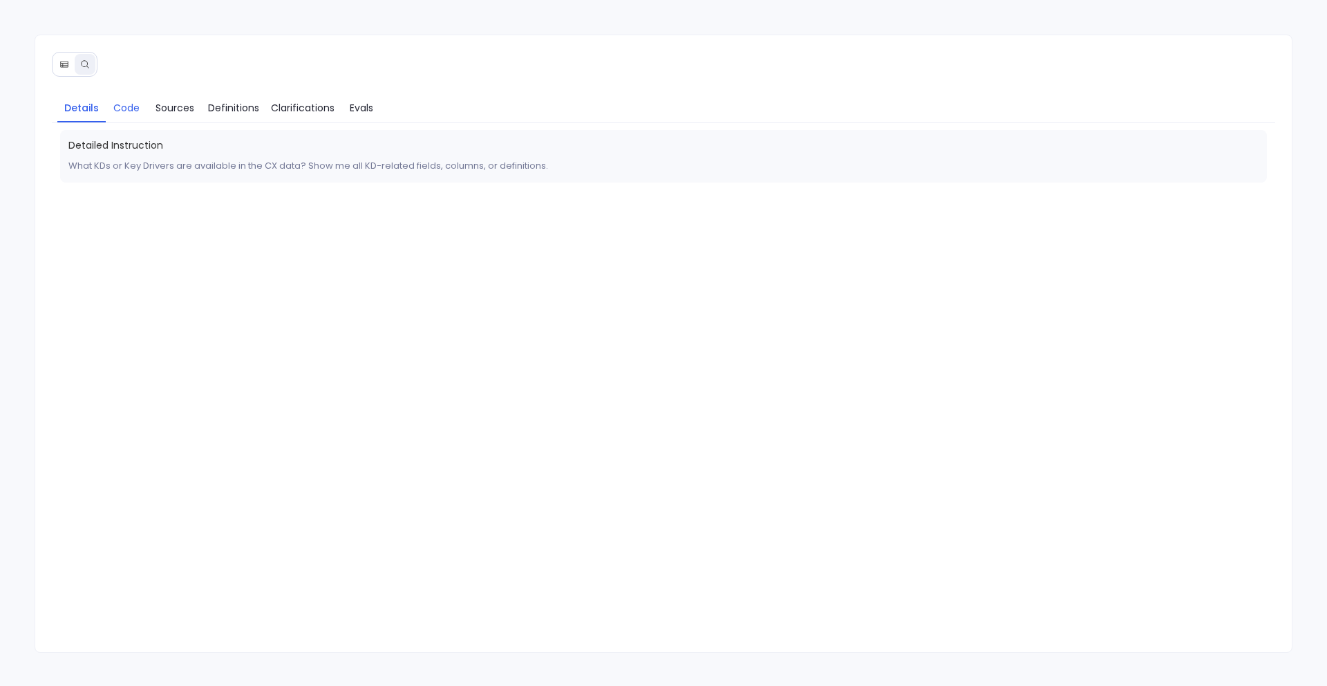
click at [124, 115] on link "Code" at bounding box center [126, 107] width 41 height 29
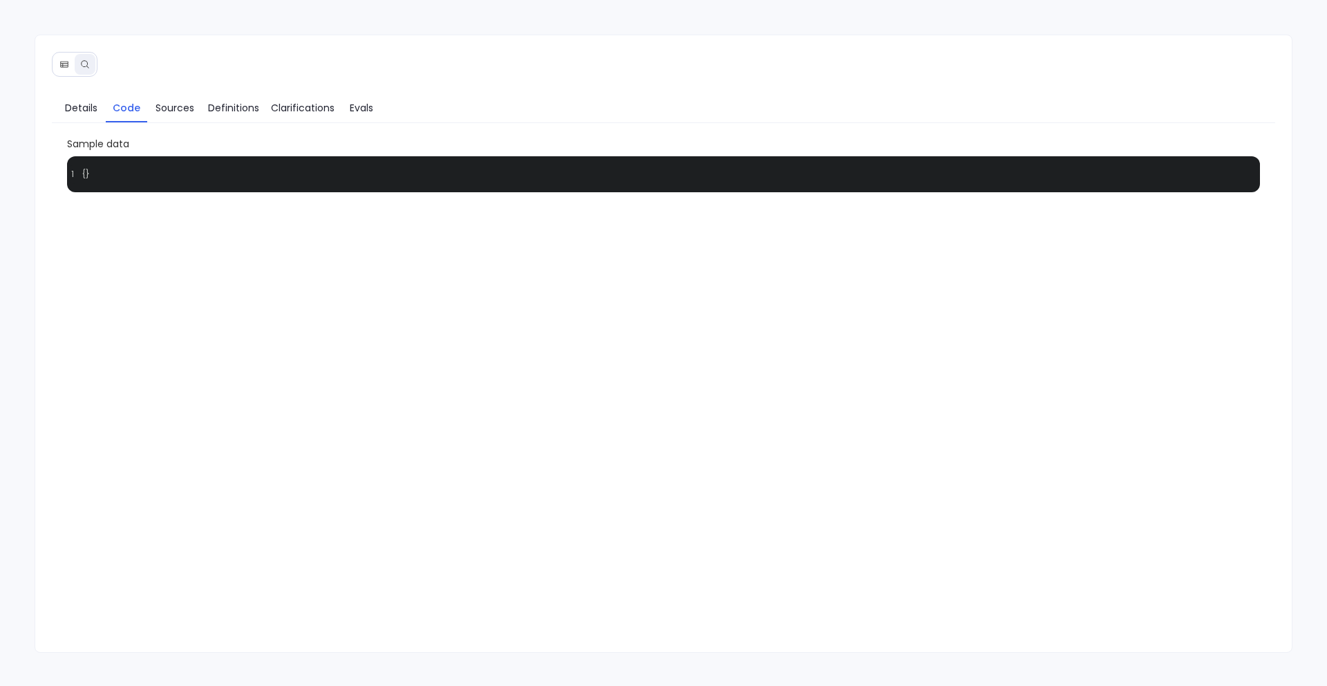
click at [66, 56] on button at bounding box center [64, 64] width 21 height 21
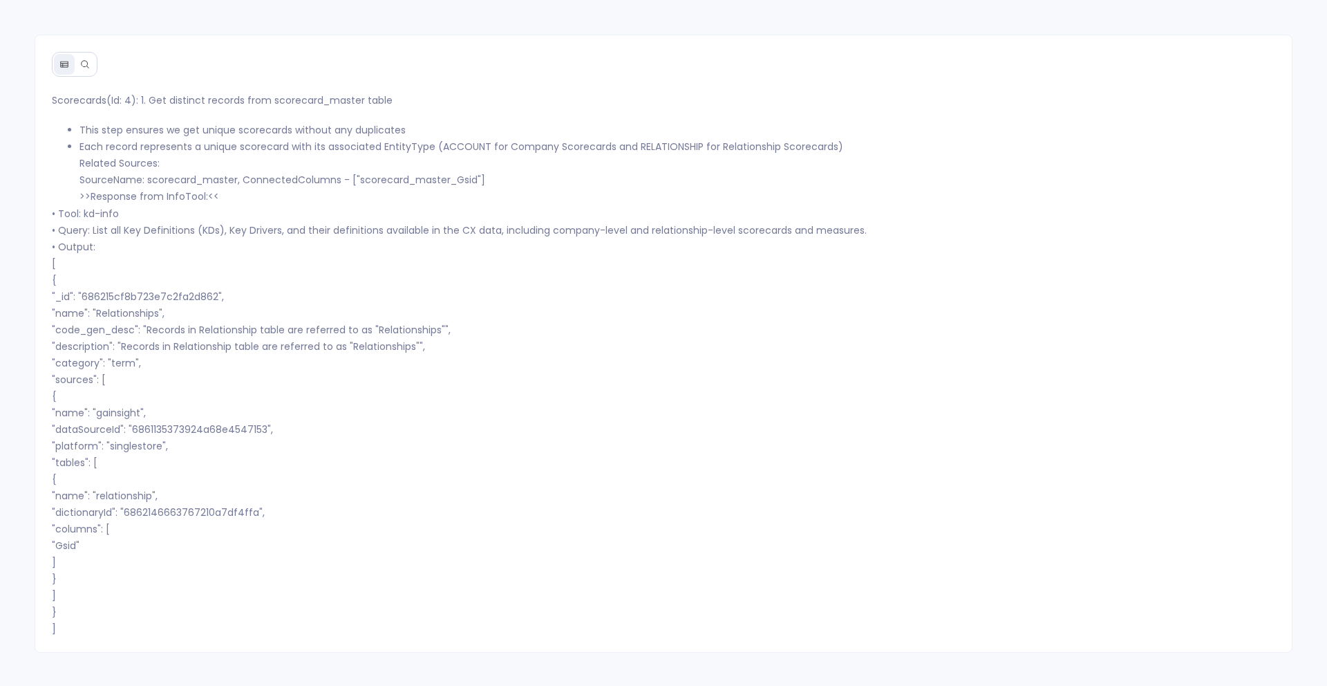
scroll to position [4504, 0]
copy p "name"
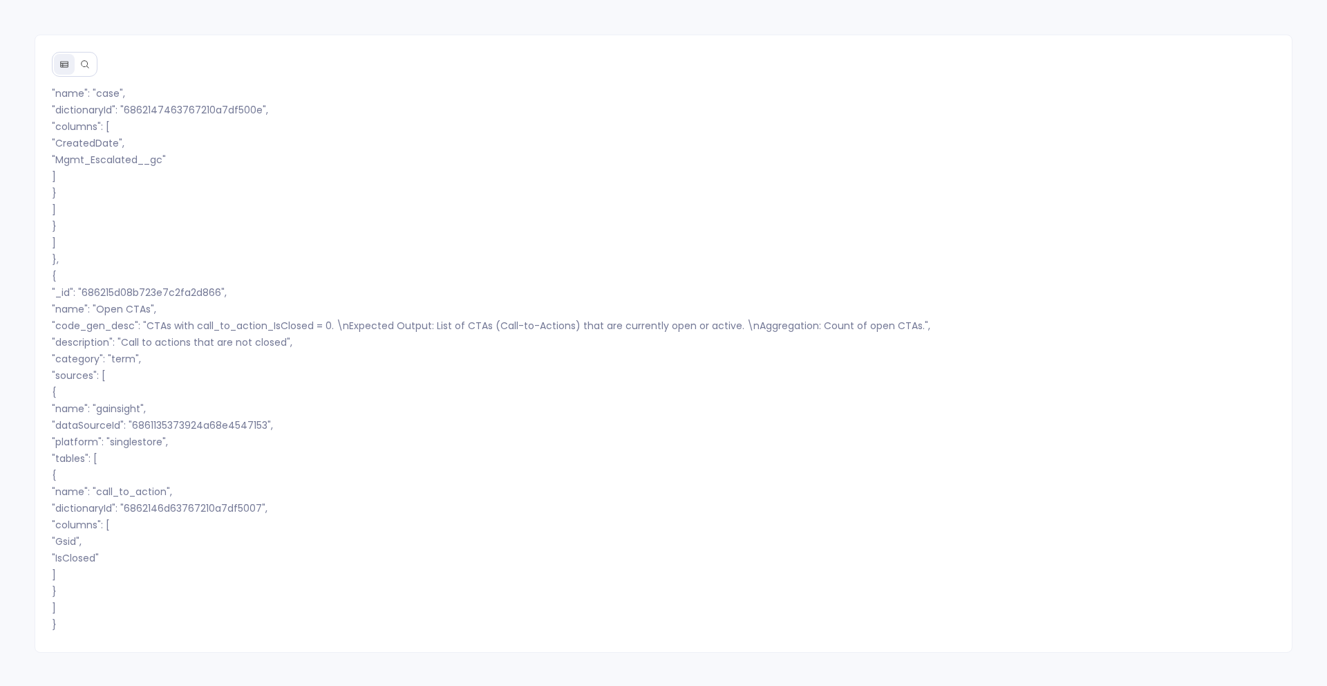
scroll to position [6048, 0]
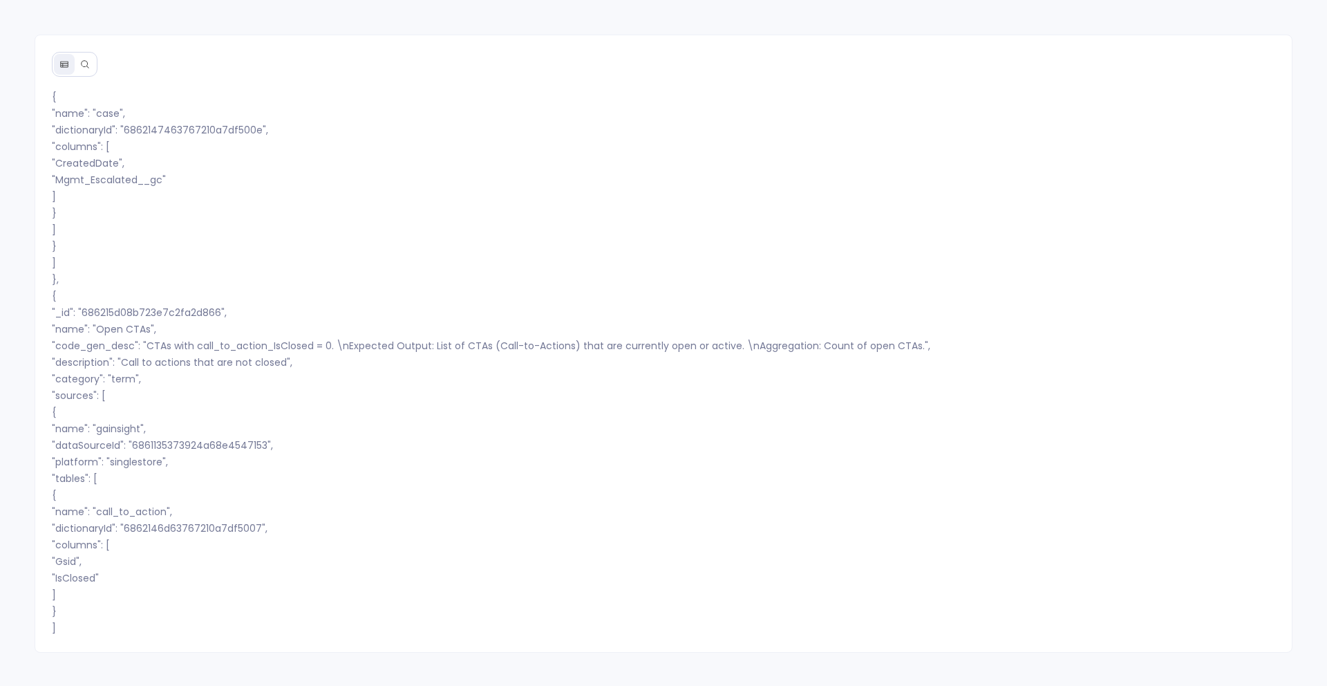
copy p "name"
drag, startPoint x: 74, startPoint y: 311, endPoint x: 45, endPoint y: 310, distance: 29.1
click at [44, 310] on div "Info Sources<< Name - user (user) Label - User Foreign Key References: Column '…" at bounding box center [663, 362] width 1257 height 548
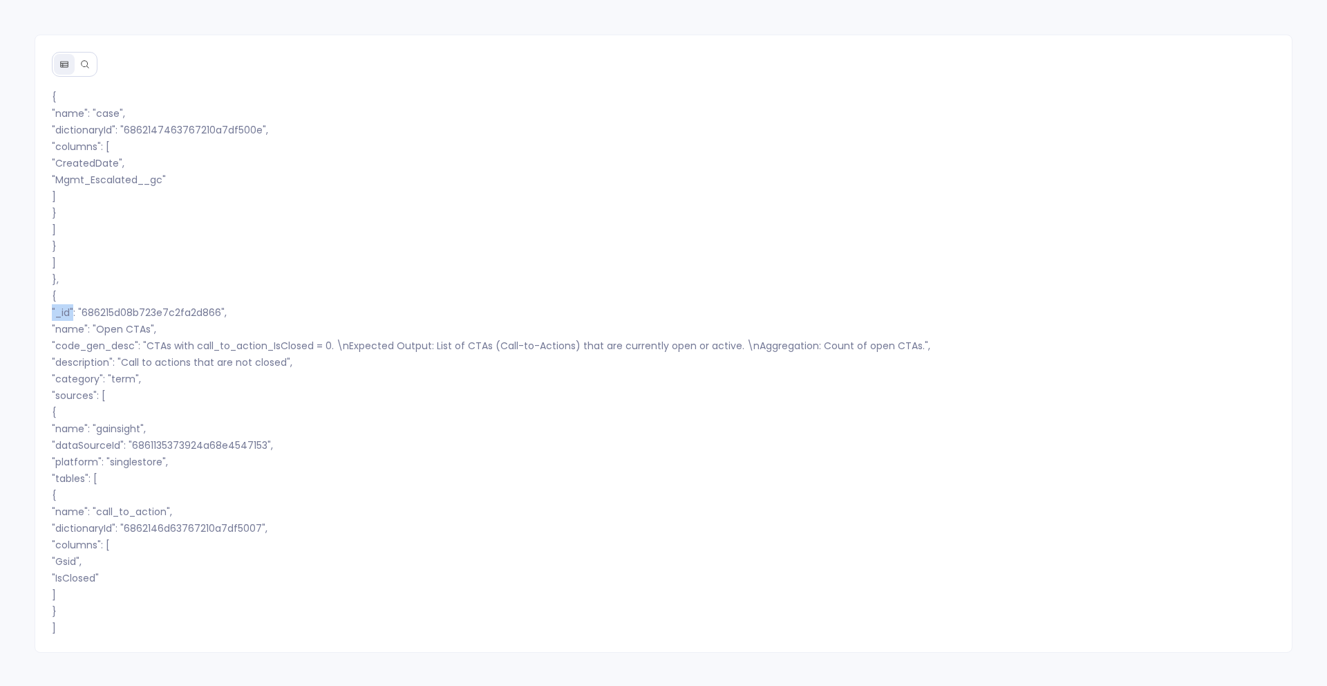
copy p ""_id""
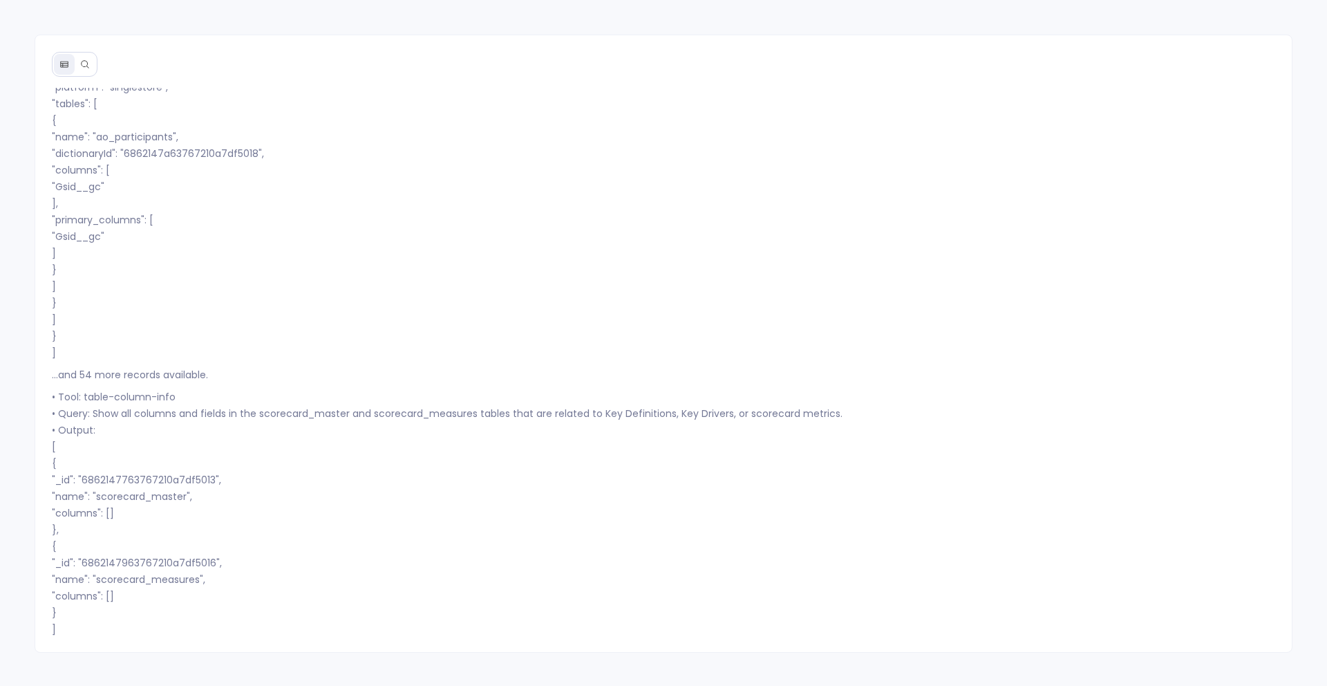
scroll to position [1, 0]
drag, startPoint x: 62, startPoint y: 372, endPoint x: 265, endPoint y: 365, distance: 203.3
click at [265, 365] on p "...and 54 more records available." at bounding box center [664, 373] width 1224 height 17
click at [254, 428] on p "• Tool: table-column-info • Query: Show all columns and fields in the scorecard…" at bounding box center [664, 511] width 1224 height 249
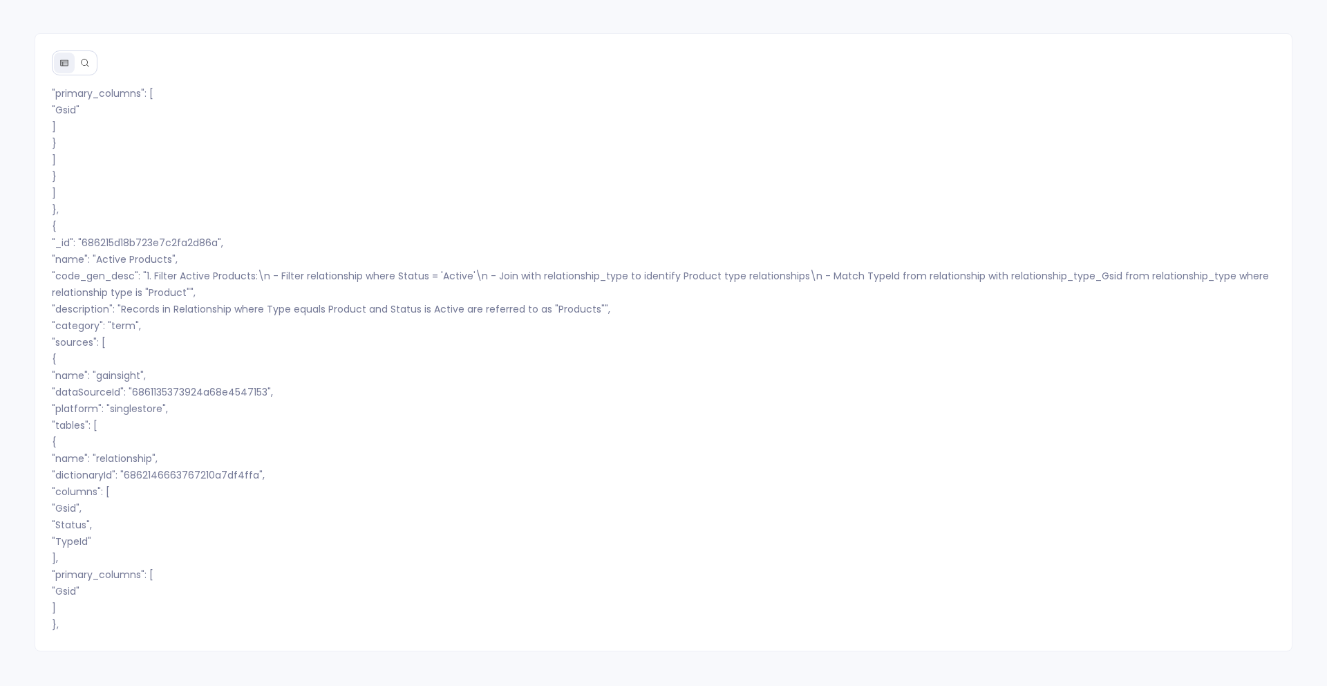
scroll to position [7387, 0]
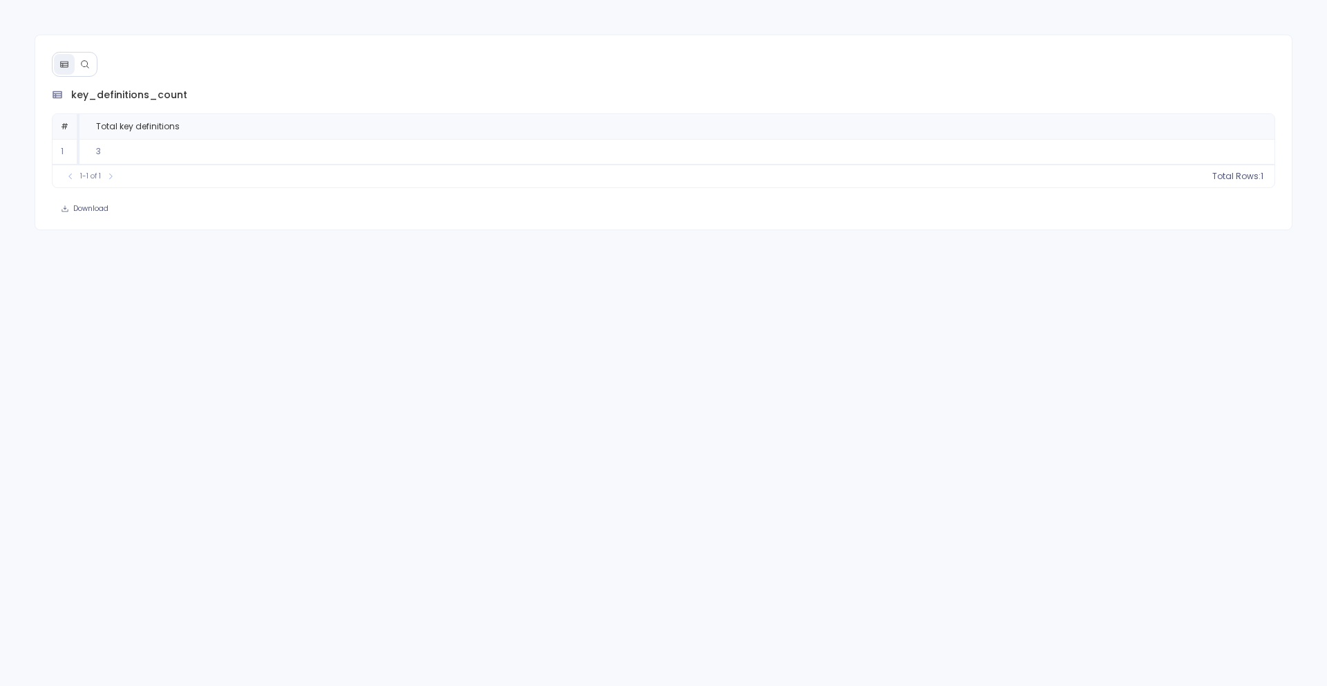
click at [85, 61] on icon at bounding box center [85, 64] width 8 height 8
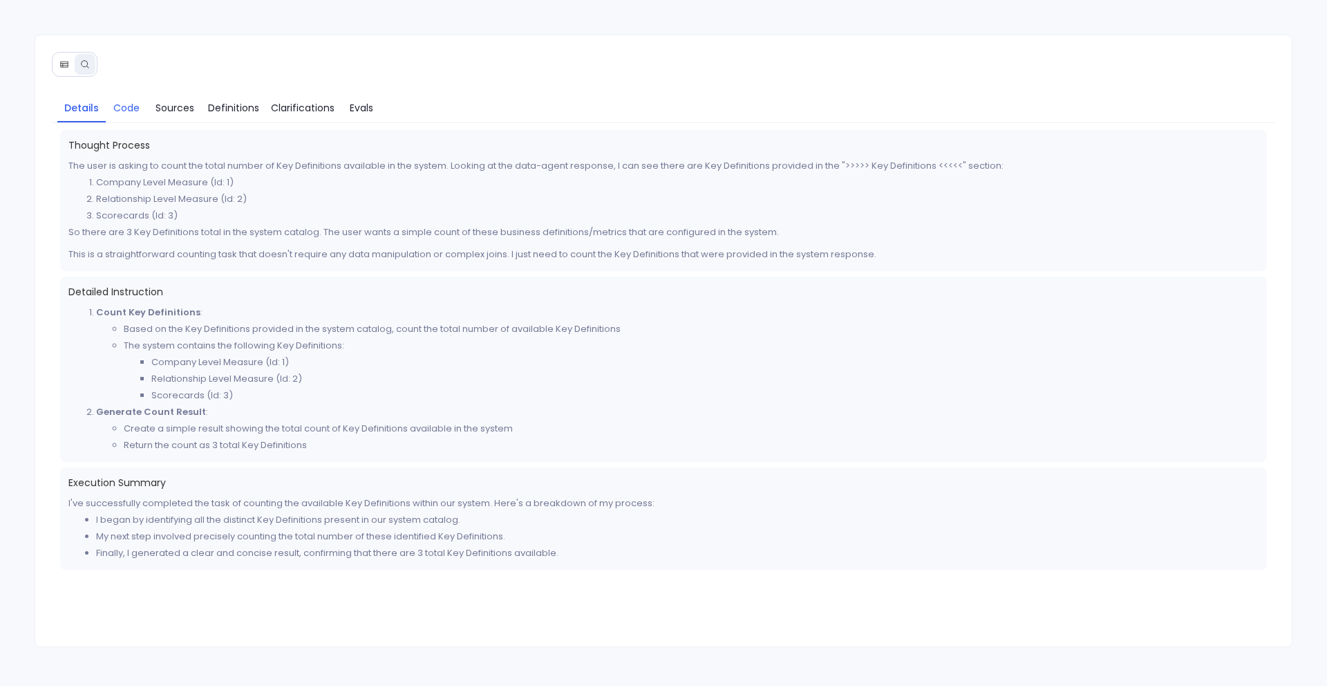
click at [122, 113] on span "Code" at bounding box center [126, 107] width 26 height 15
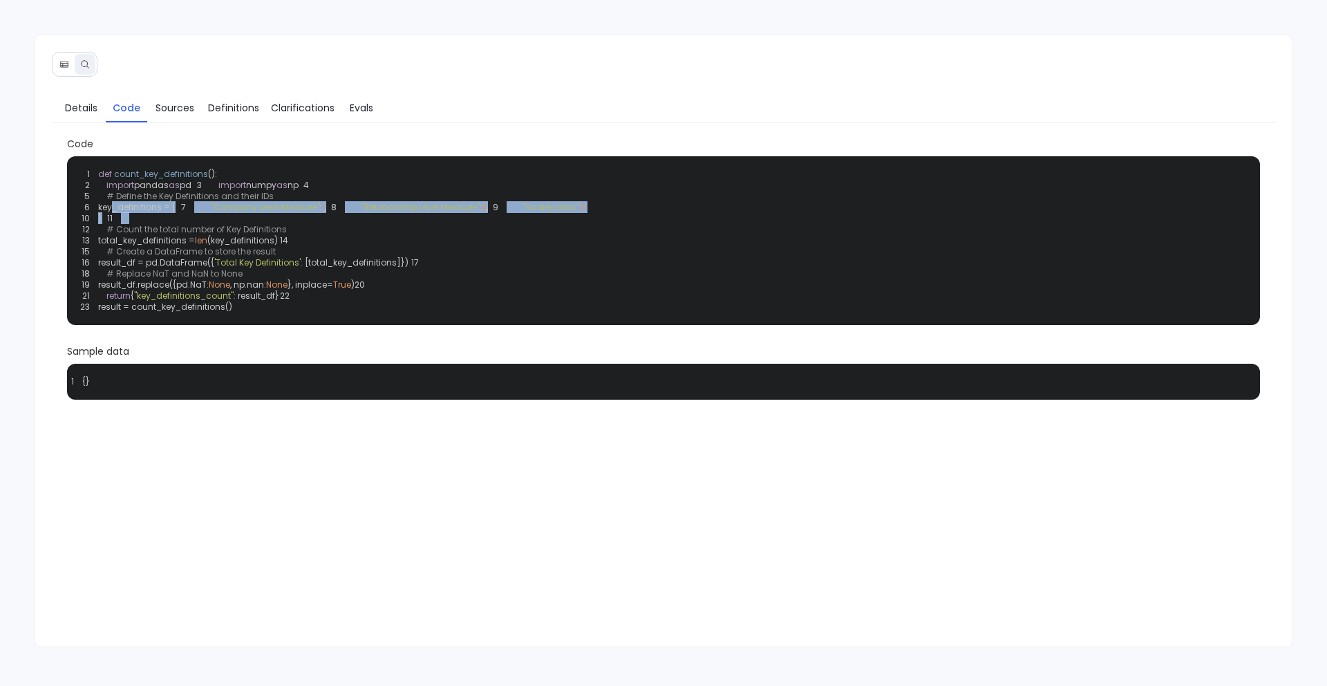
drag, startPoint x: 209, startPoint y: 287, endPoint x: 105, endPoint y: 227, distance: 120.4
click at [105, 226] on div "1 def count_key_definitions (): 2 import pandas as pd 3 import numpy as np 4 5 …" at bounding box center [663, 240] width 1177 height 152
click at [157, 102] on span "Sources" at bounding box center [174, 107] width 39 height 15
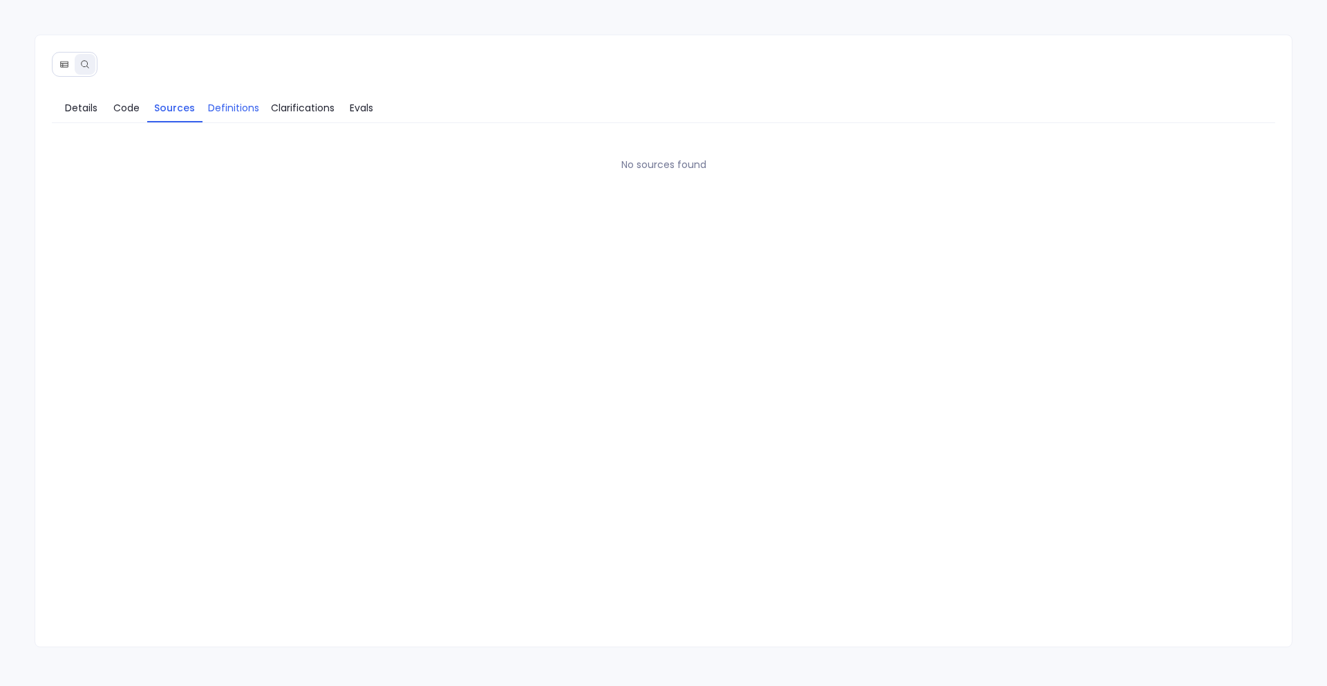
click at [233, 105] on span "Definitions" at bounding box center [233, 107] width 51 height 15
click at [312, 111] on span "Clarifications" at bounding box center [303, 107] width 64 height 15
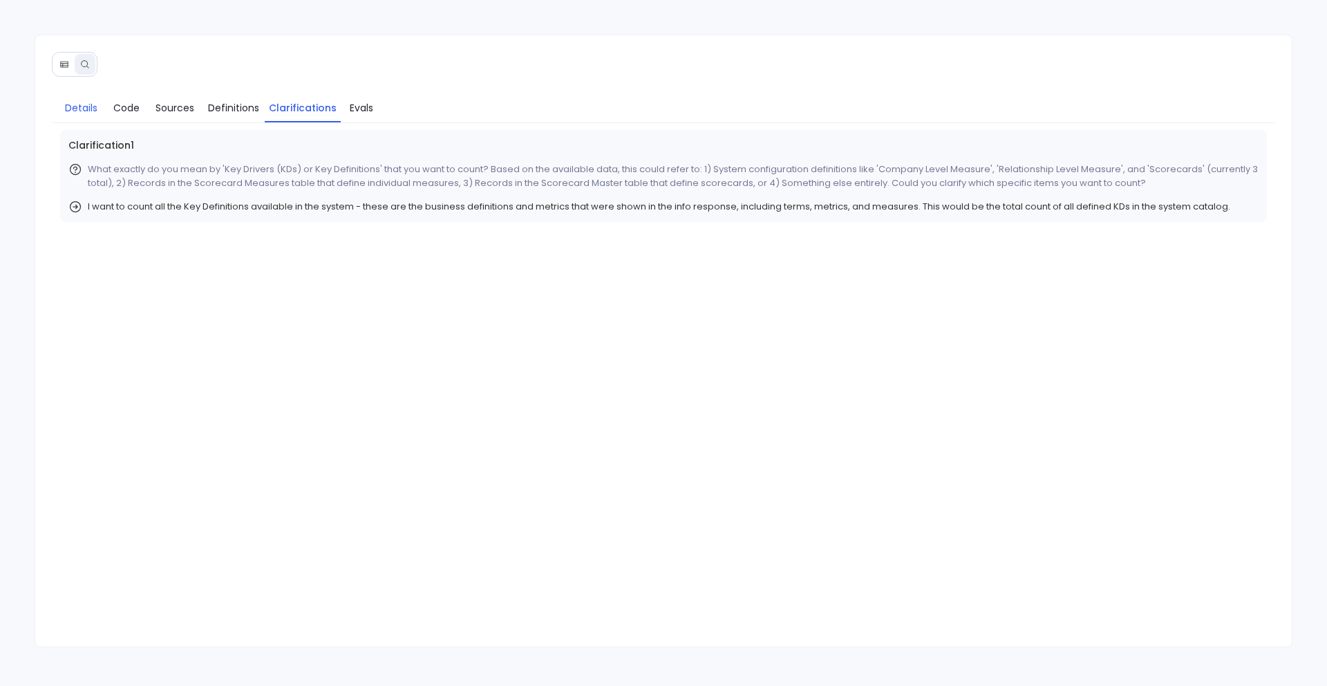
click at [66, 108] on span "Details" at bounding box center [81, 107] width 32 height 15
